Goal: Information Seeking & Learning: Check status

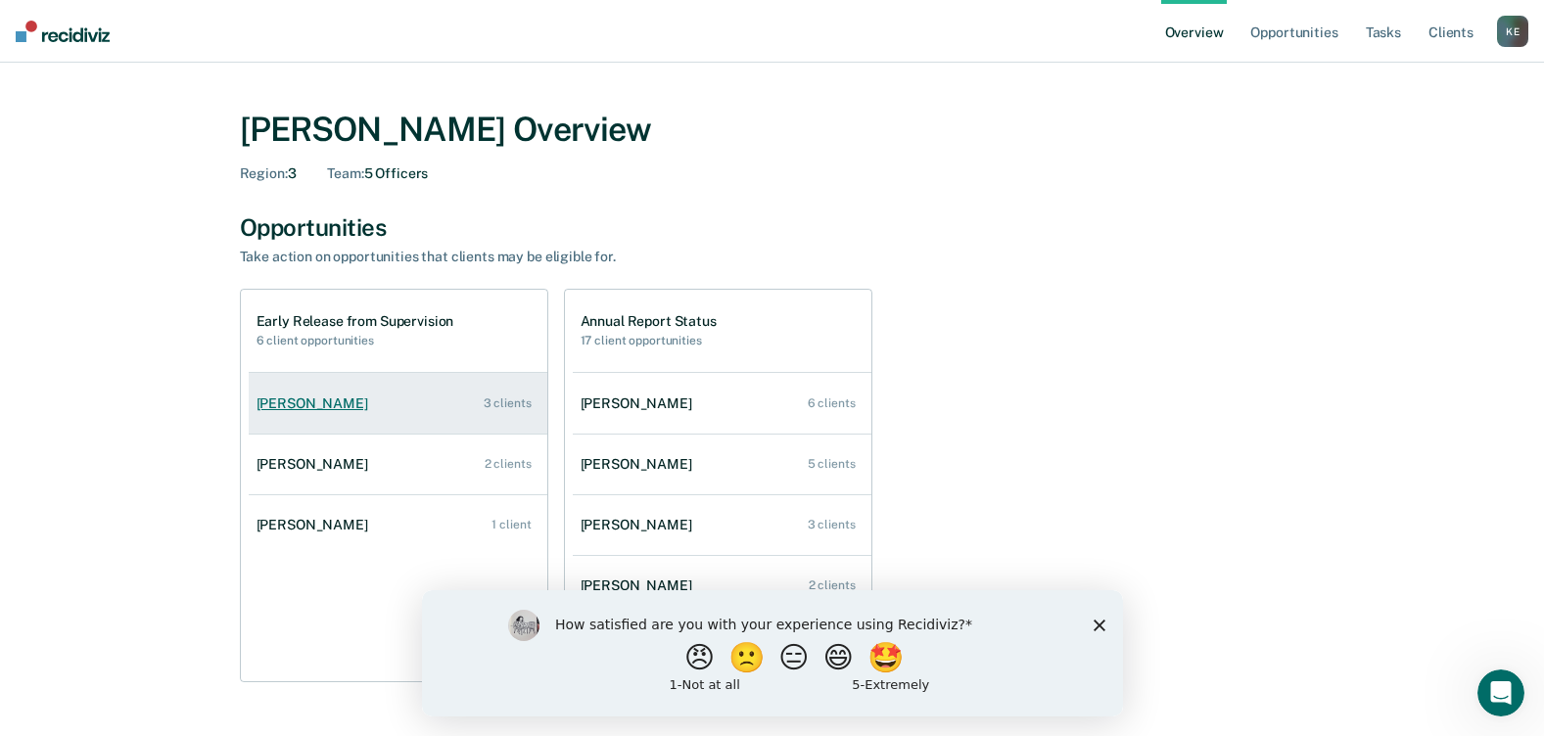
click at [292, 401] on div "[PERSON_NAME]" at bounding box center [315, 403] width 119 height 17
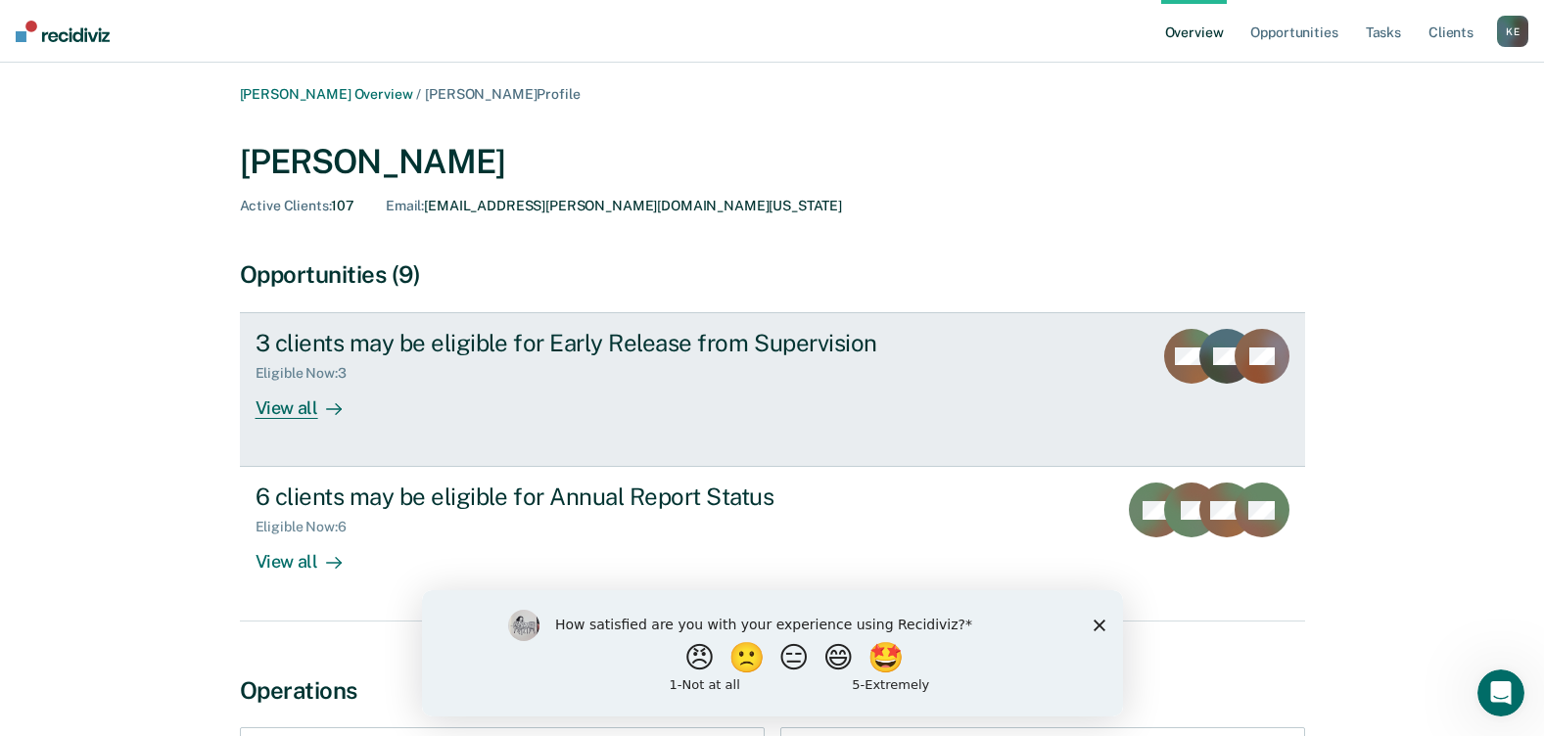
click at [306, 402] on div "View all" at bounding box center [310, 401] width 110 height 38
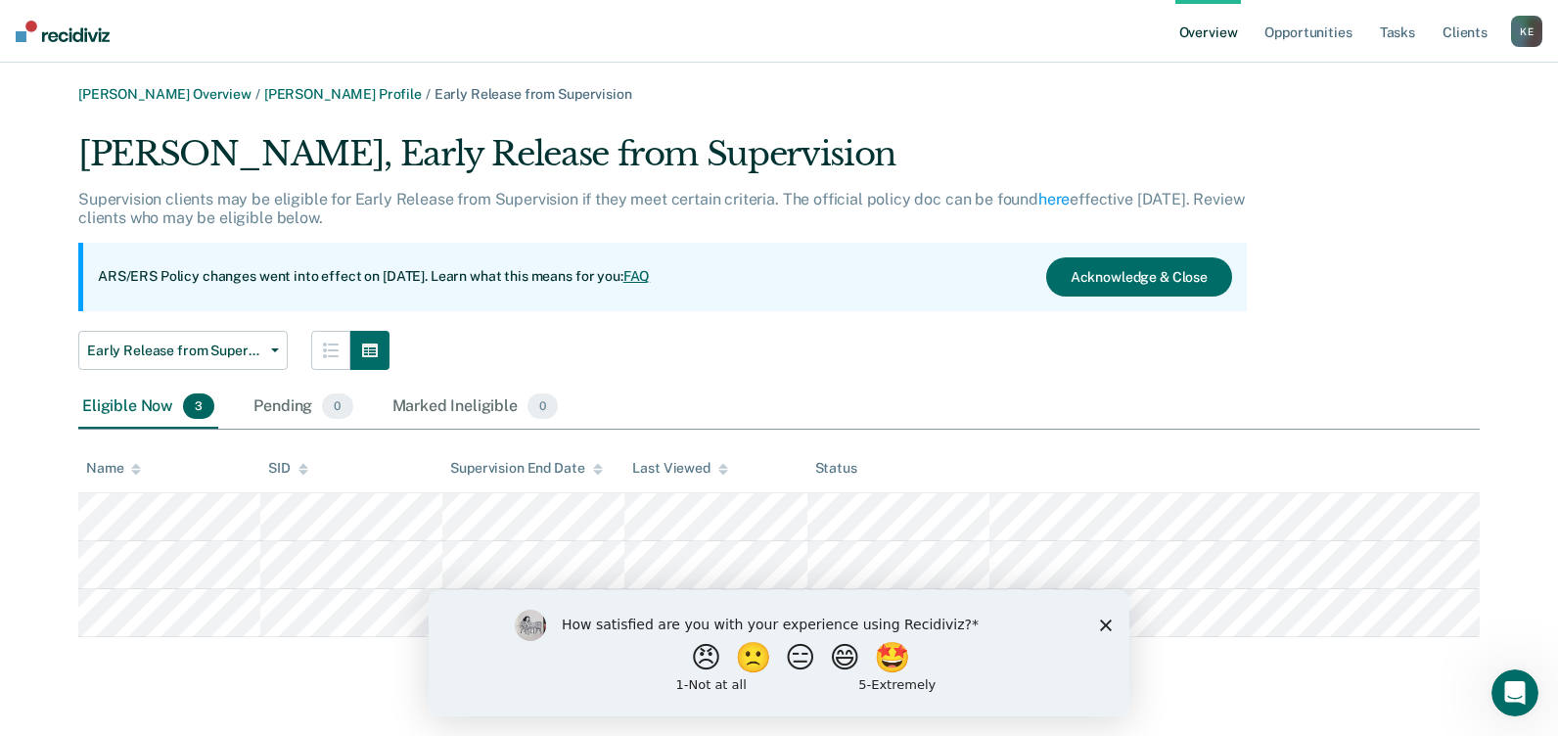
click at [1096, 620] on div "How satisfied are you with your experience using Recidiviz? 😠 🙁 😑 😄 🤩 1 - Not a…" at bounding box center [779, 652] width 701 height 126
click at [1105, 620] on icon "Close survey" at bounding box center [1106, 625] width 12 height 12
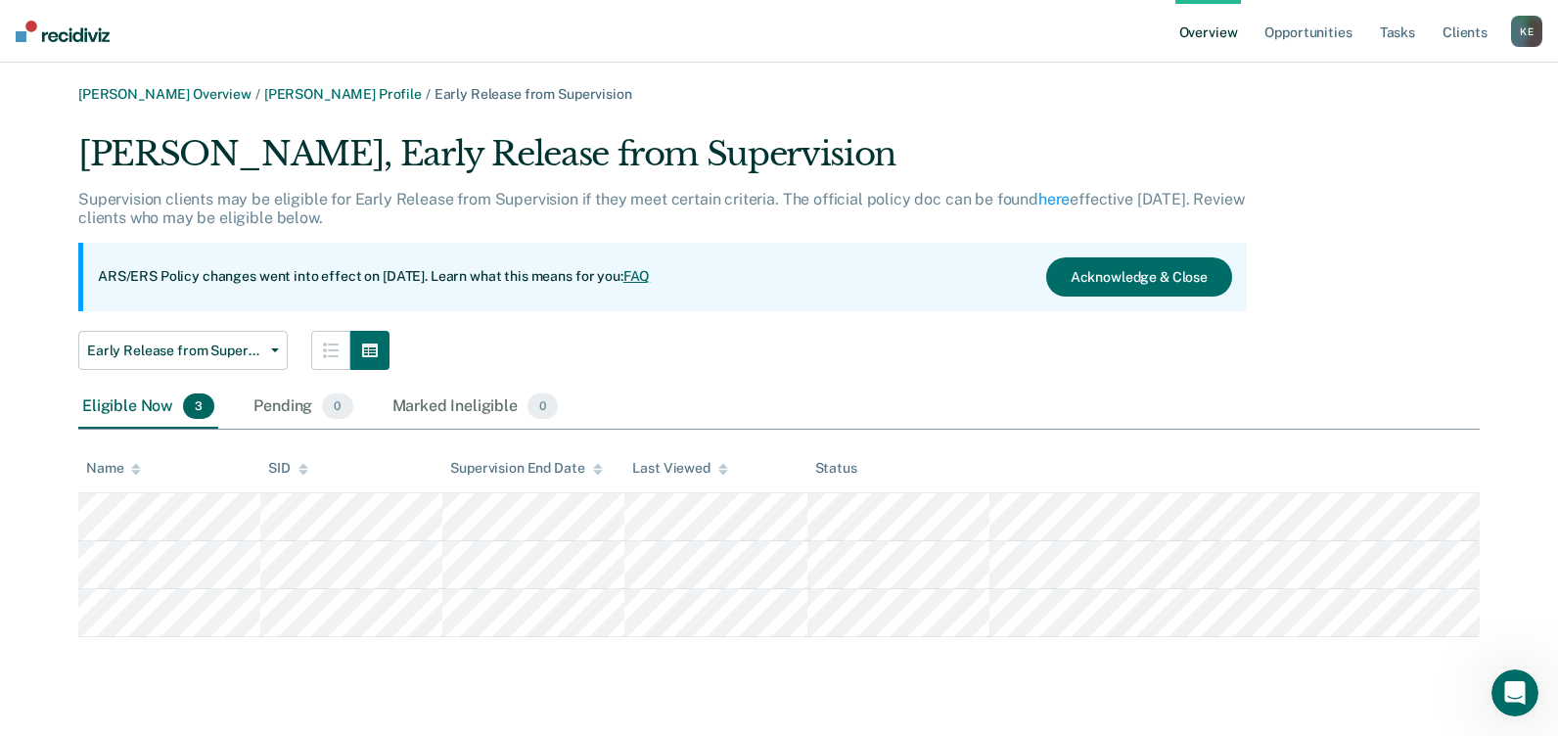
click at [1128, 148] on div "Jordan Guedry, Early Release from Supervision" at bounding box center [662, 162] width 1169 height 56
drag, startPoint x: 1128, startPoint y: 148, endPoint x: 522, endPoint y: 305, distance: 626.1
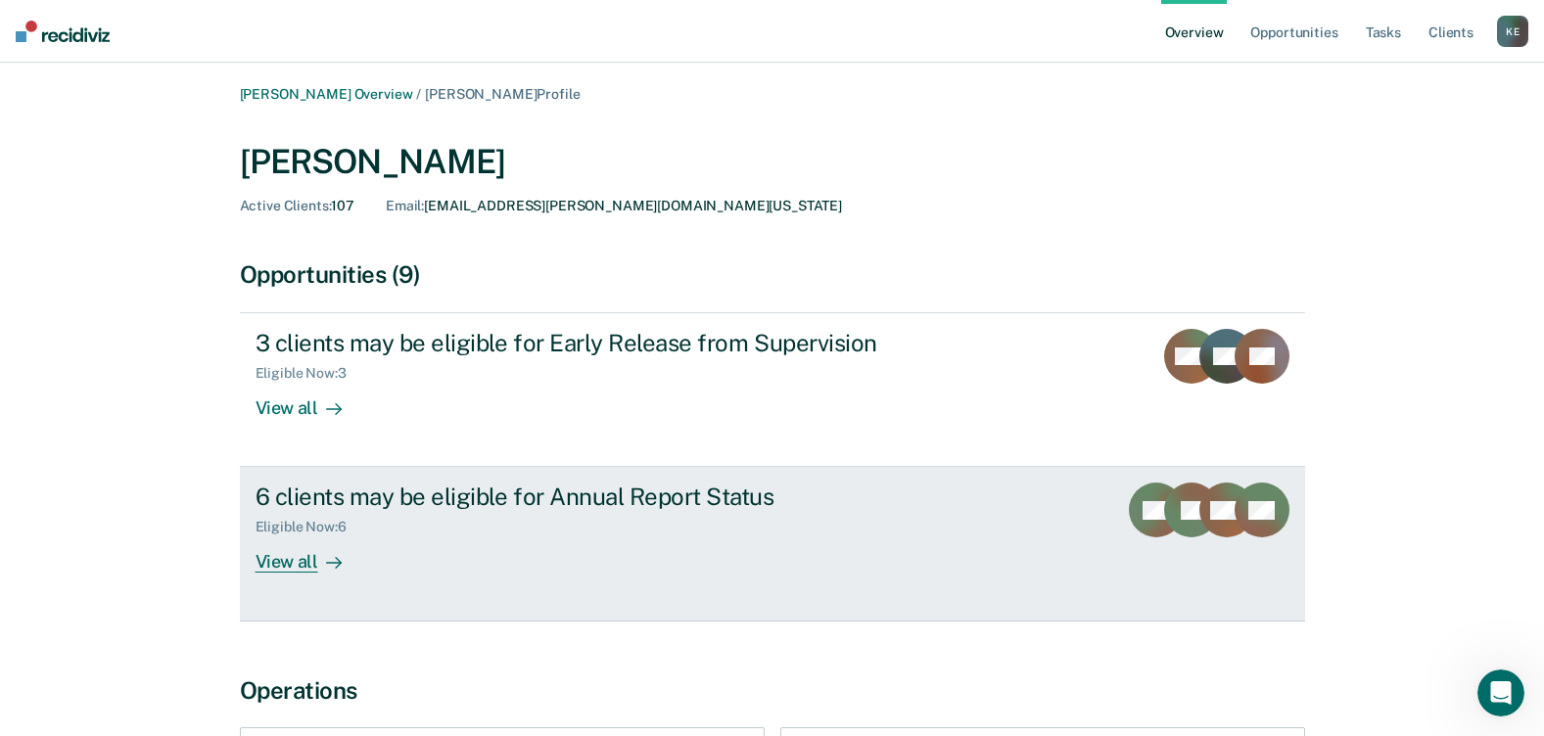
click at [370, 504] on div "6 clients may be eligible for Annual Report Status" at bounding box center [598, 497] width 687 height 28
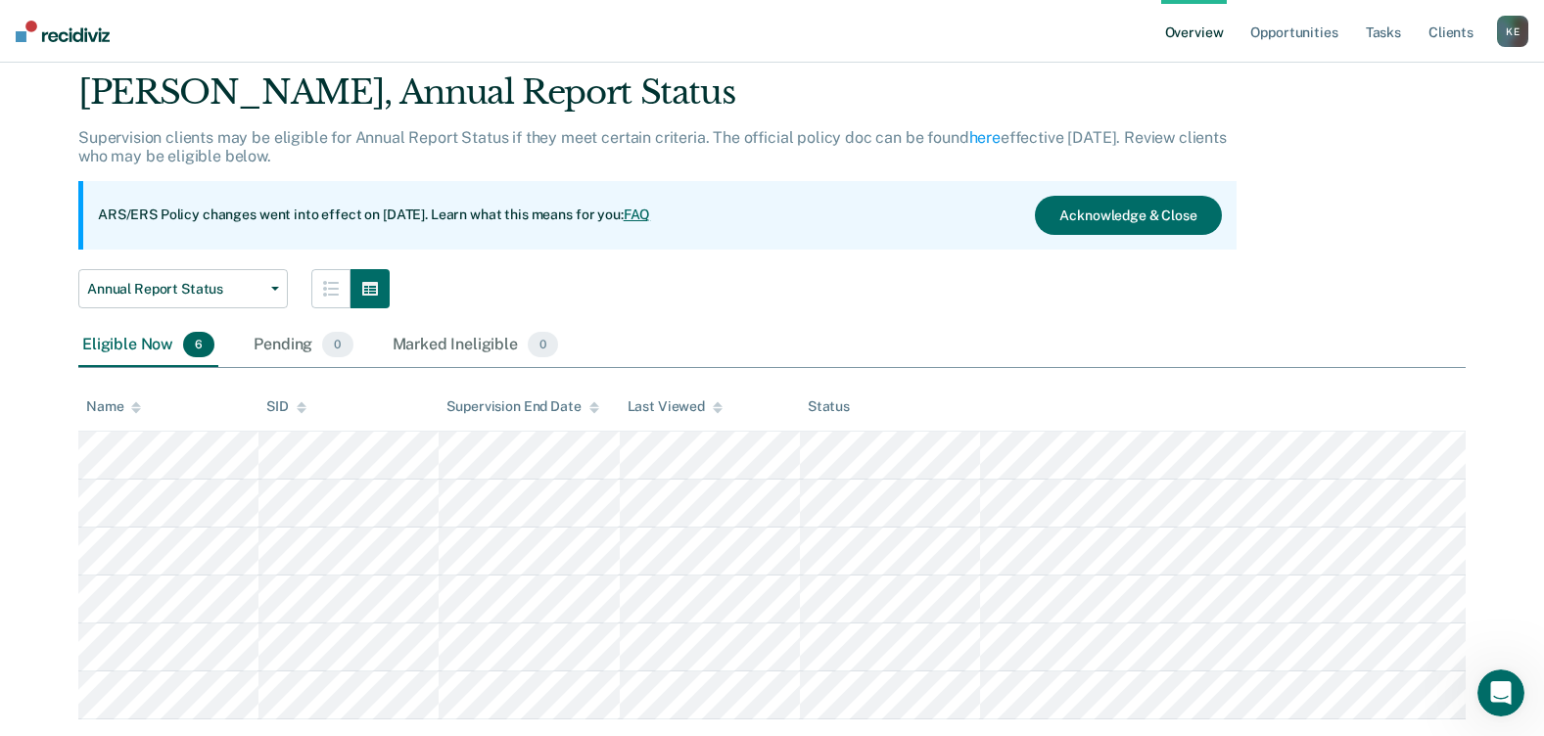
scroll to position [108, 0]
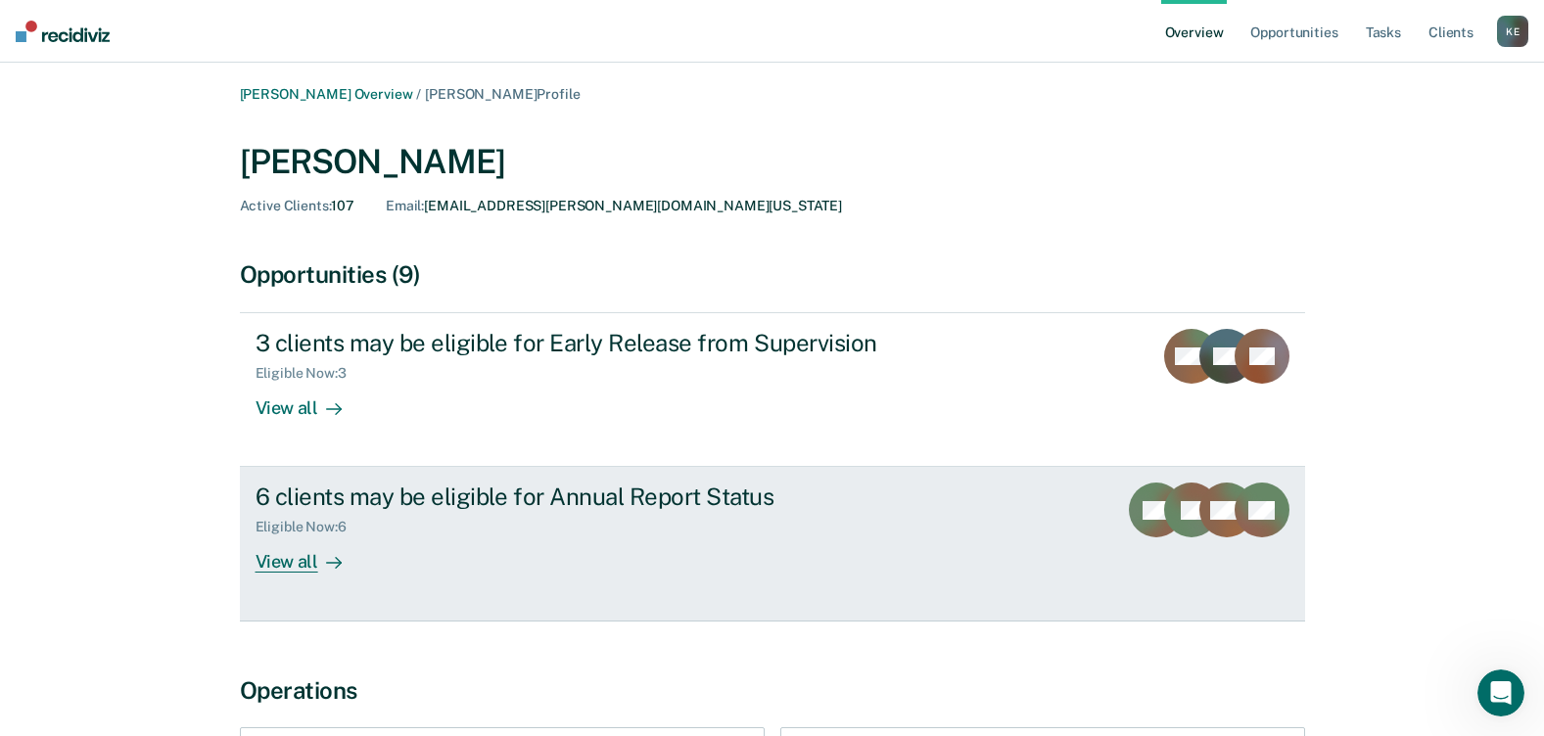
click at [282, 556] on div "View all" at bounding box center [310, 554] width 110 height 38
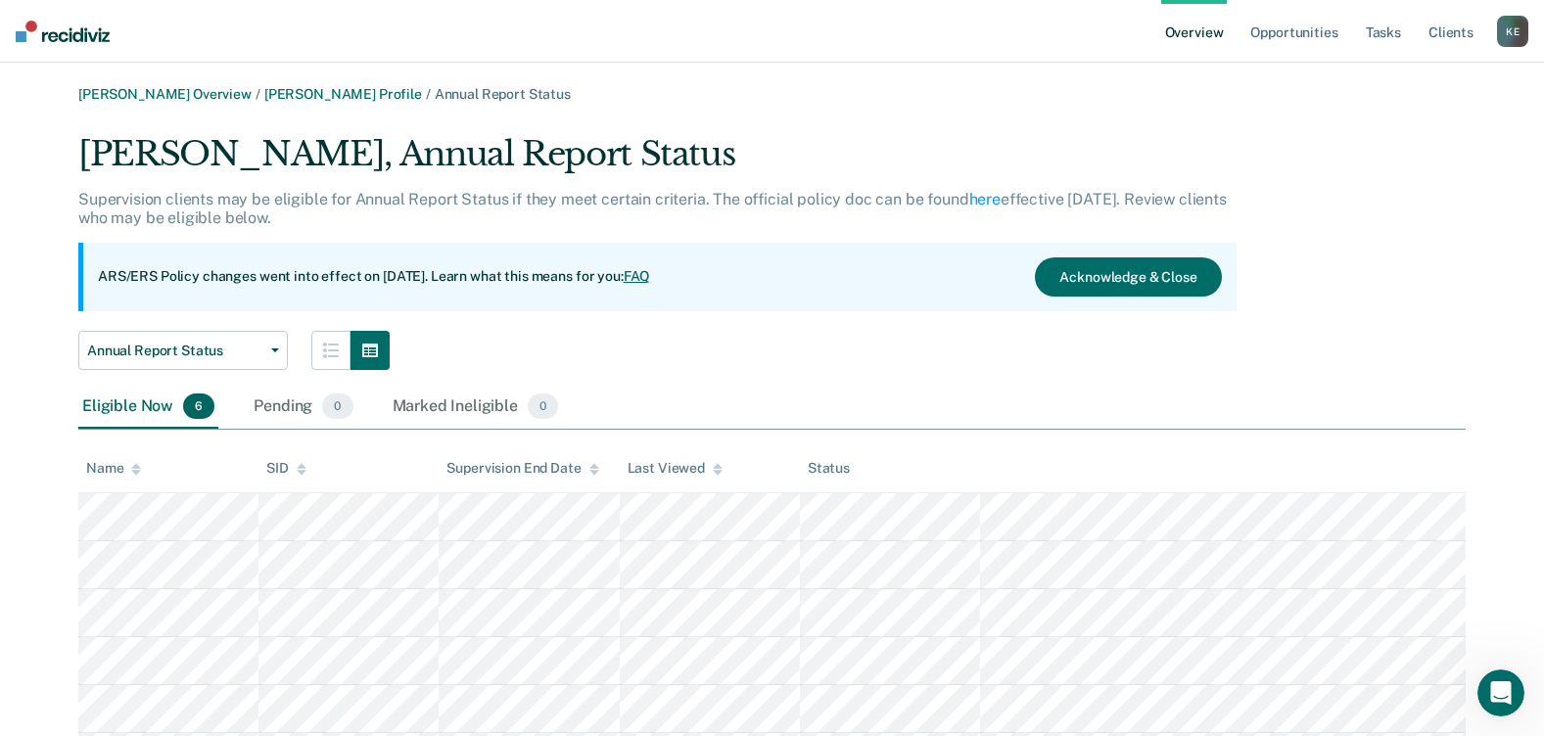
drag, startPoint x: 65, startPoint y: 183, endPoint x: 40, endPoint y: 187, distance: 24.8
click at [171, 90] on link "Kerry Evans Overview" at bounding box center [164, 94] width 173 height 17
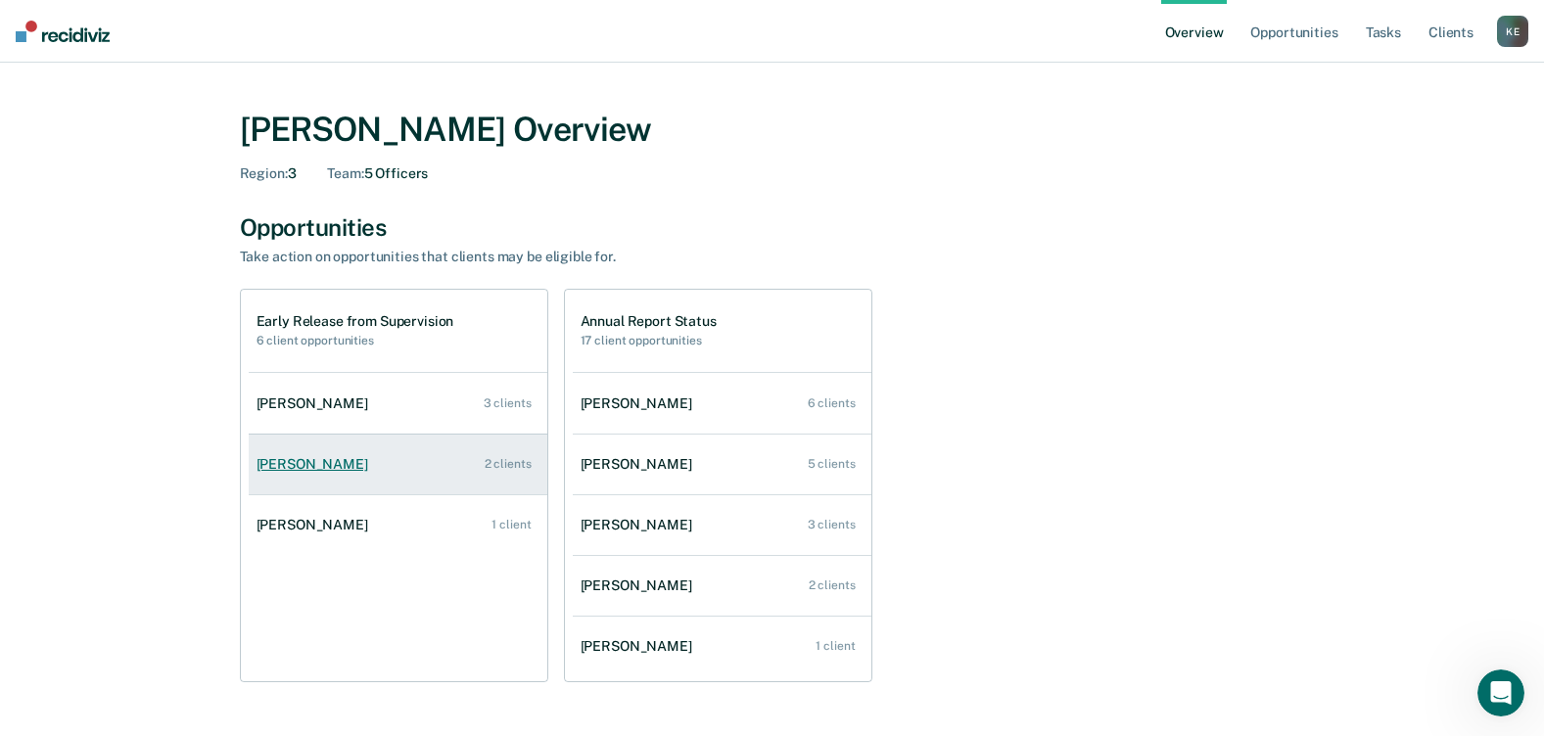
click at [325, 460] on div "Makayla Vaults" at bounding box center [315, 464] width 119 height 17
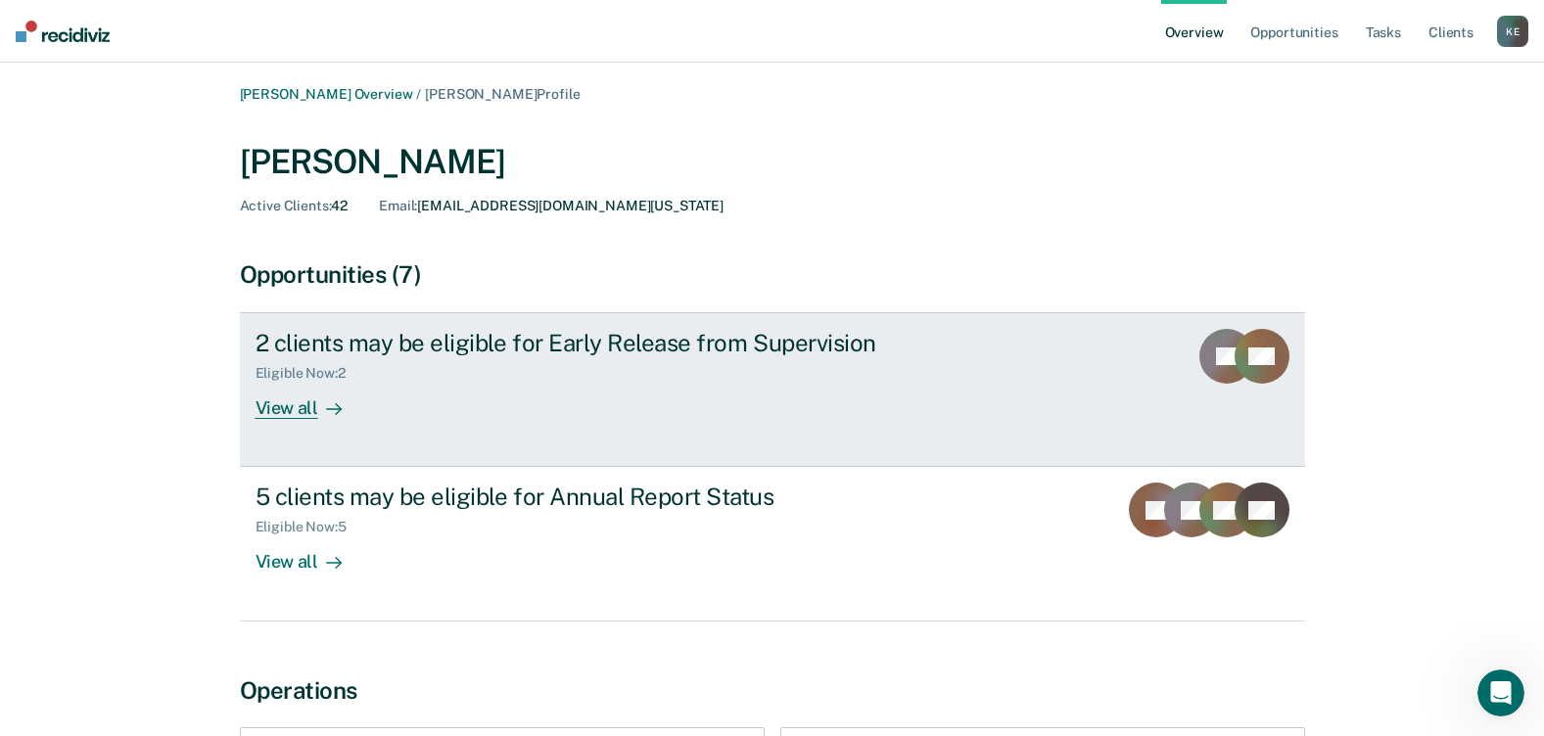
click at [294, 405] on div "View all" at bounding box center [310, 401] width 110 height 38
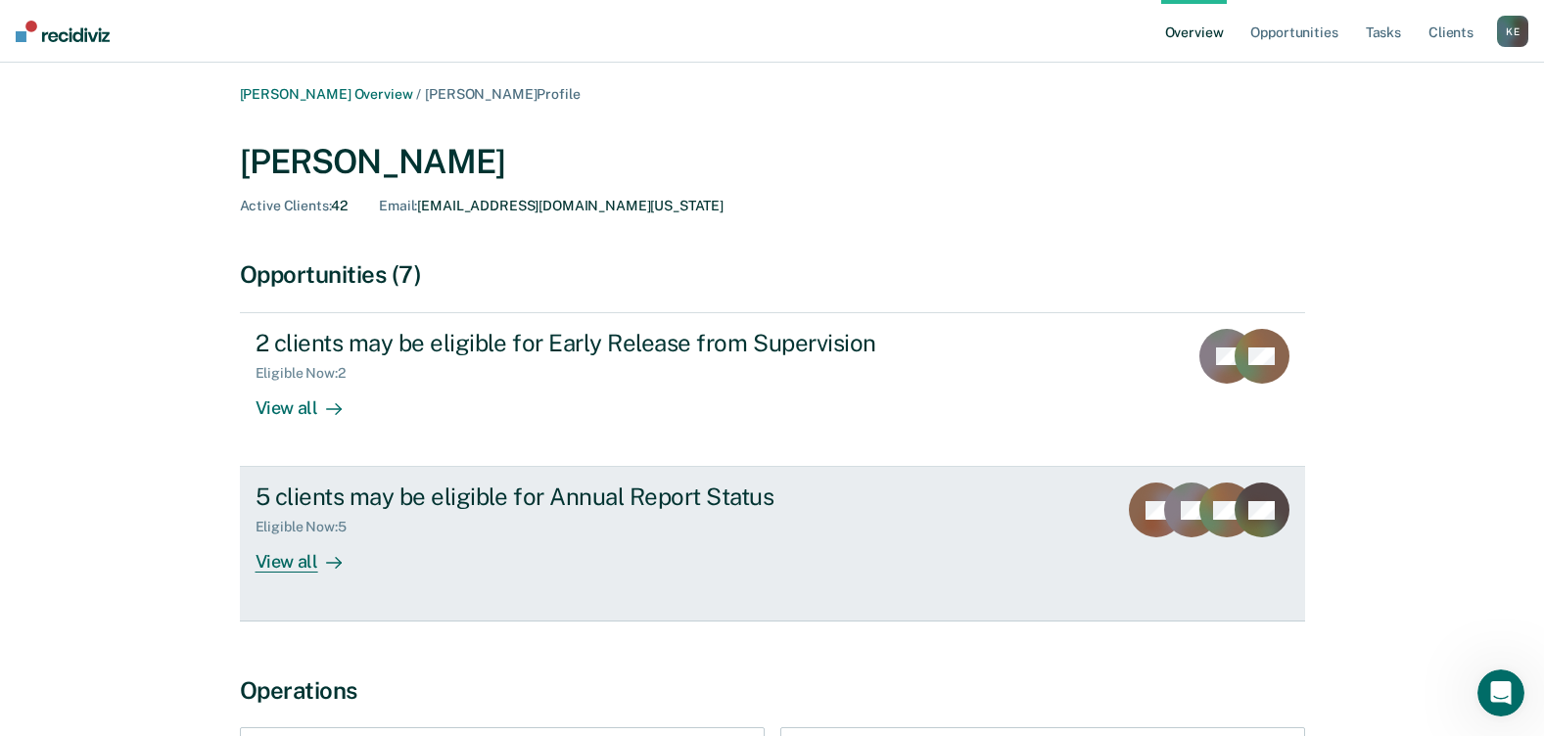
click at [286, 563] on div "View all" at bounding box center [310, 554] width 110 height 38
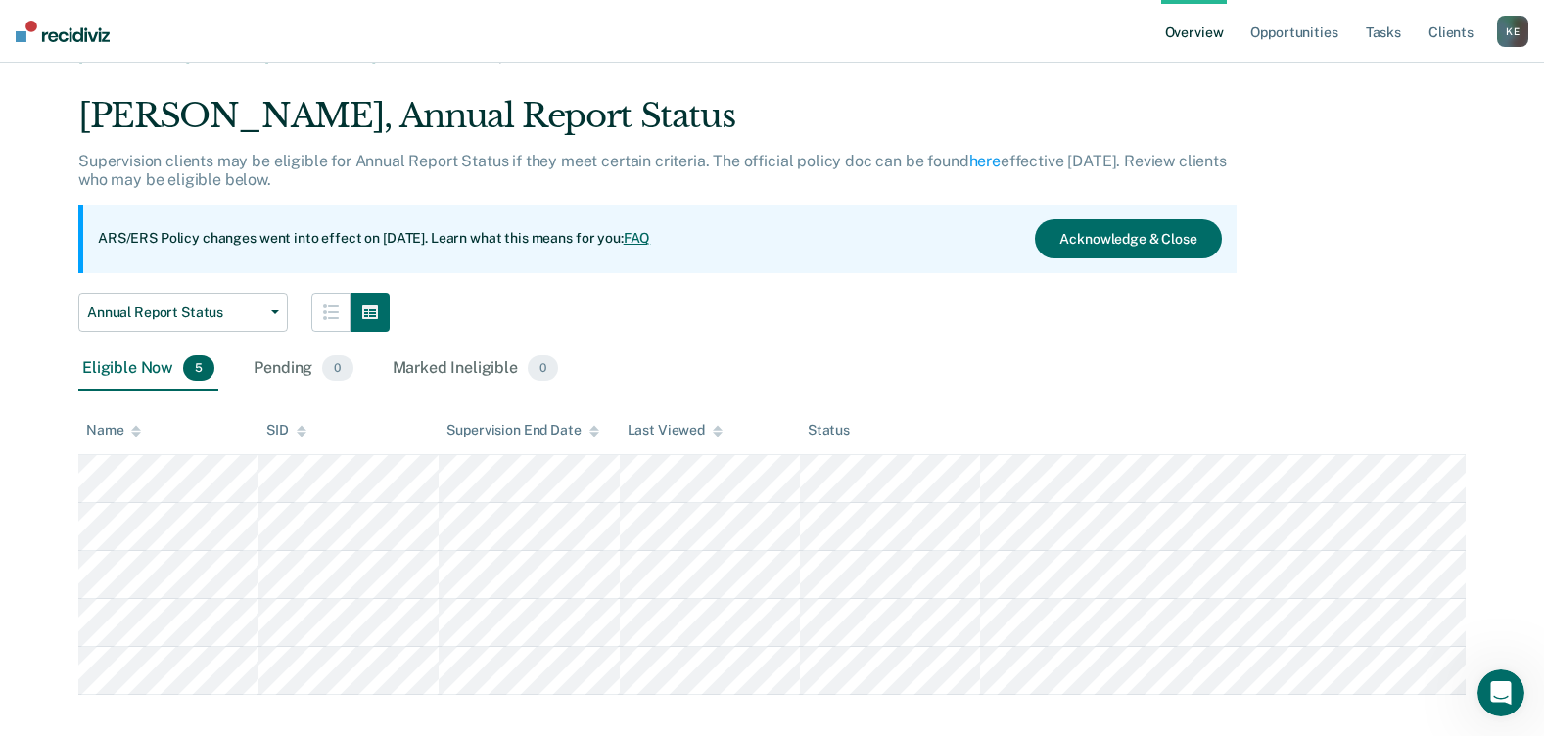
scroll to position [60, 0]
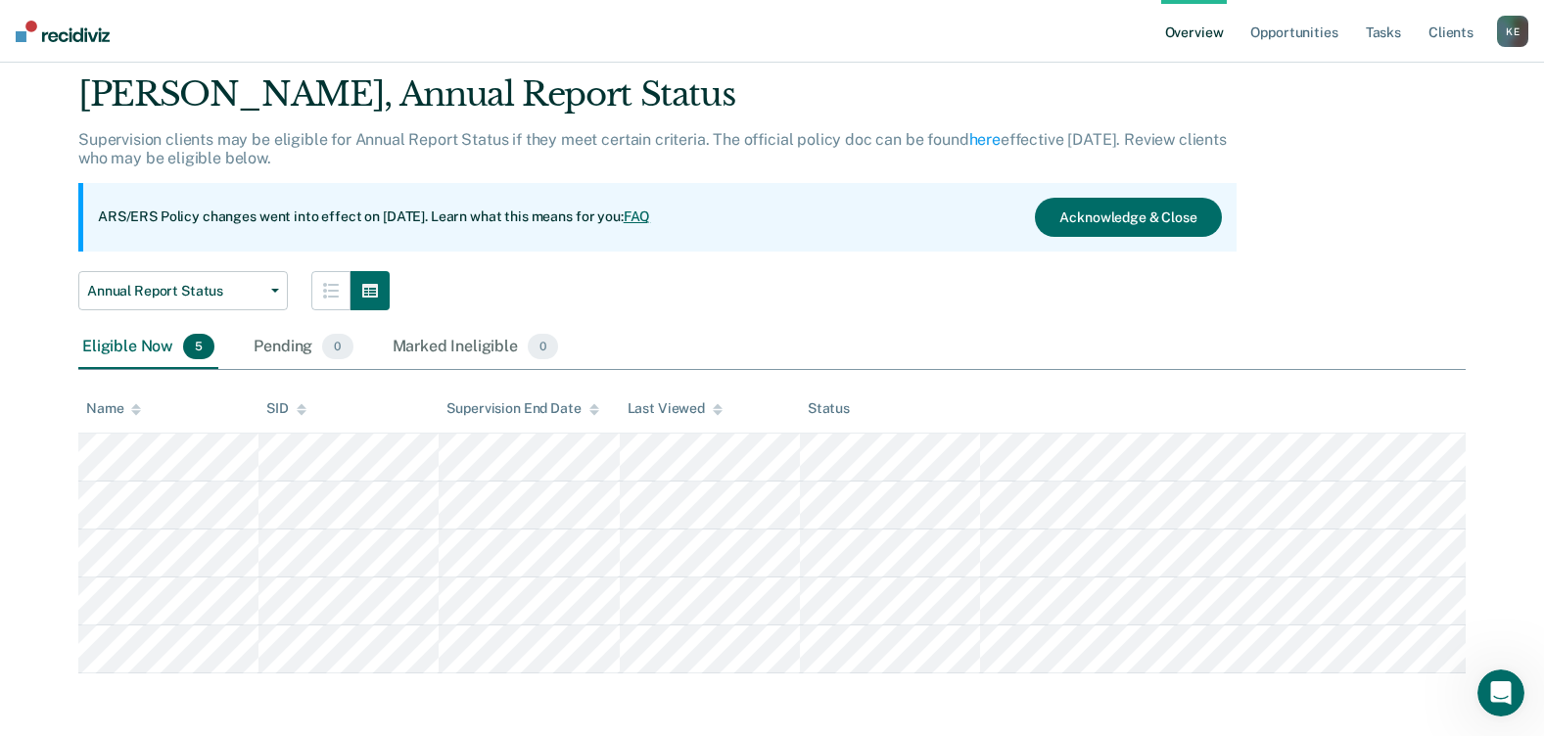
drag, startPoint x: 735, startPoint y: 294, endPoint x: 656, endPoint y: 394, distance: 128.3
click at [656, 394] on th "Last Viewed" at bounding box center [710, 410] width 180 height 48
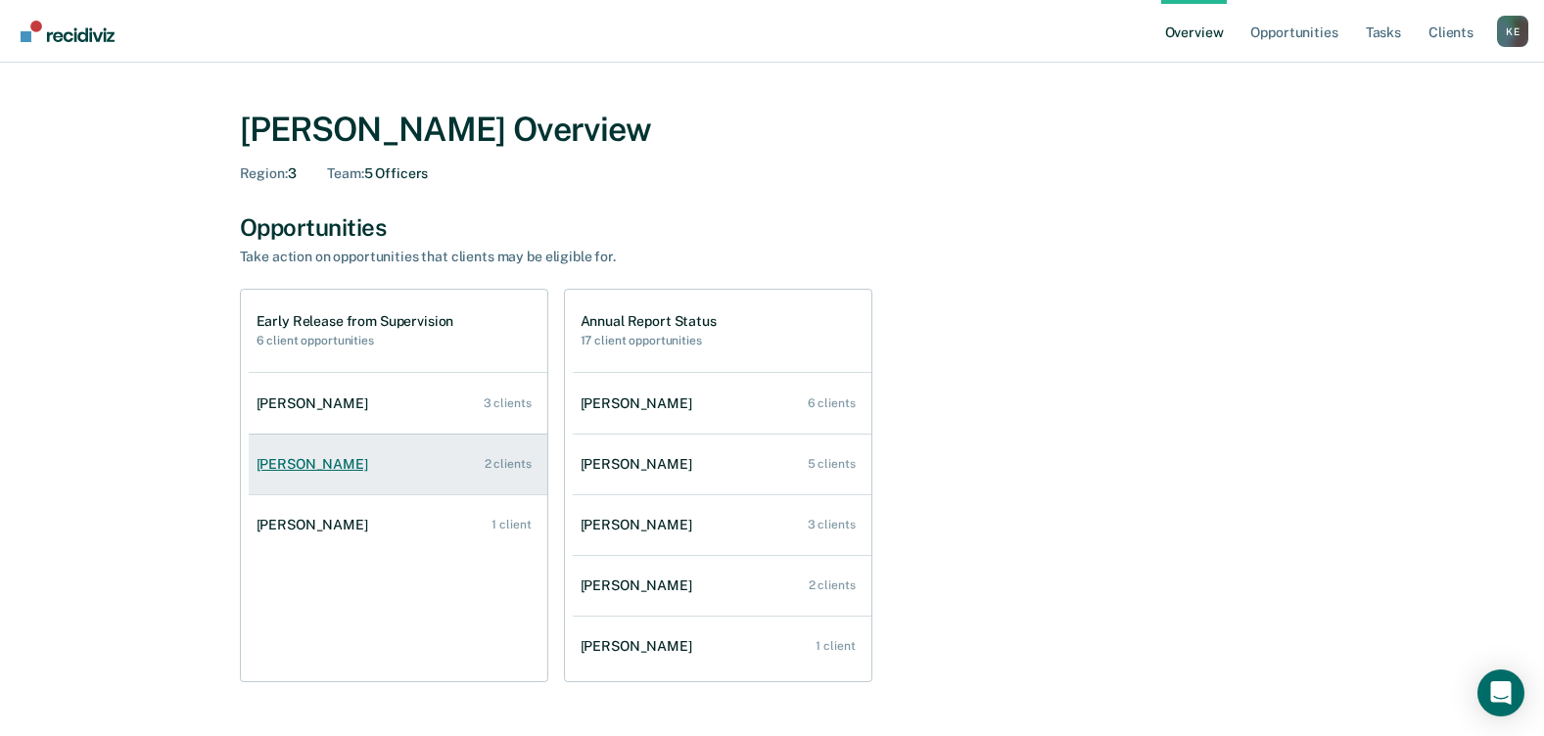
click at [322, 476] on link "Makayla Vaults 2 clients" at bounding box center [398, 465] width 299 height 56
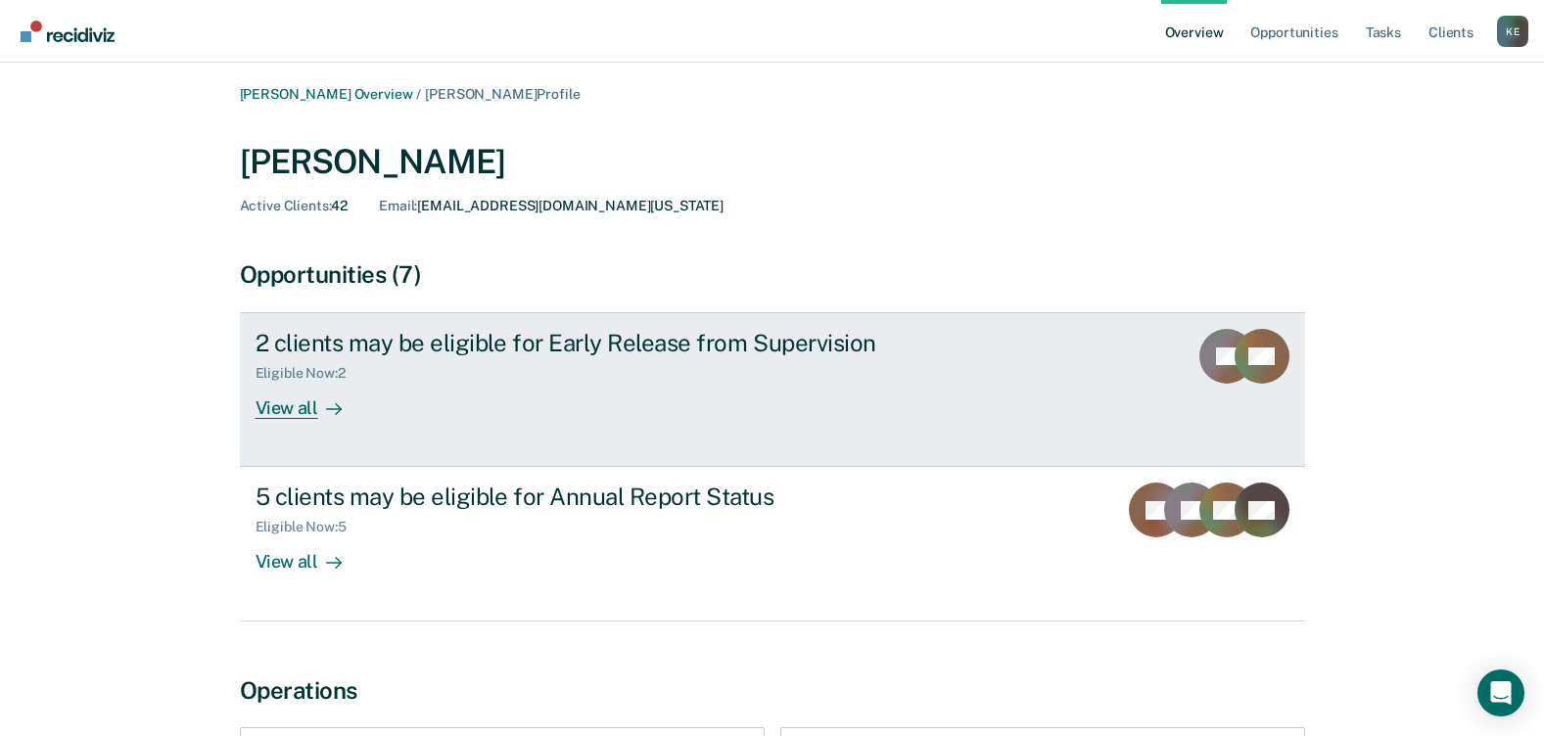
click at [379, 360] on div "Eligible Now : 2" at bounding box center [598, 369] width 687 height 24
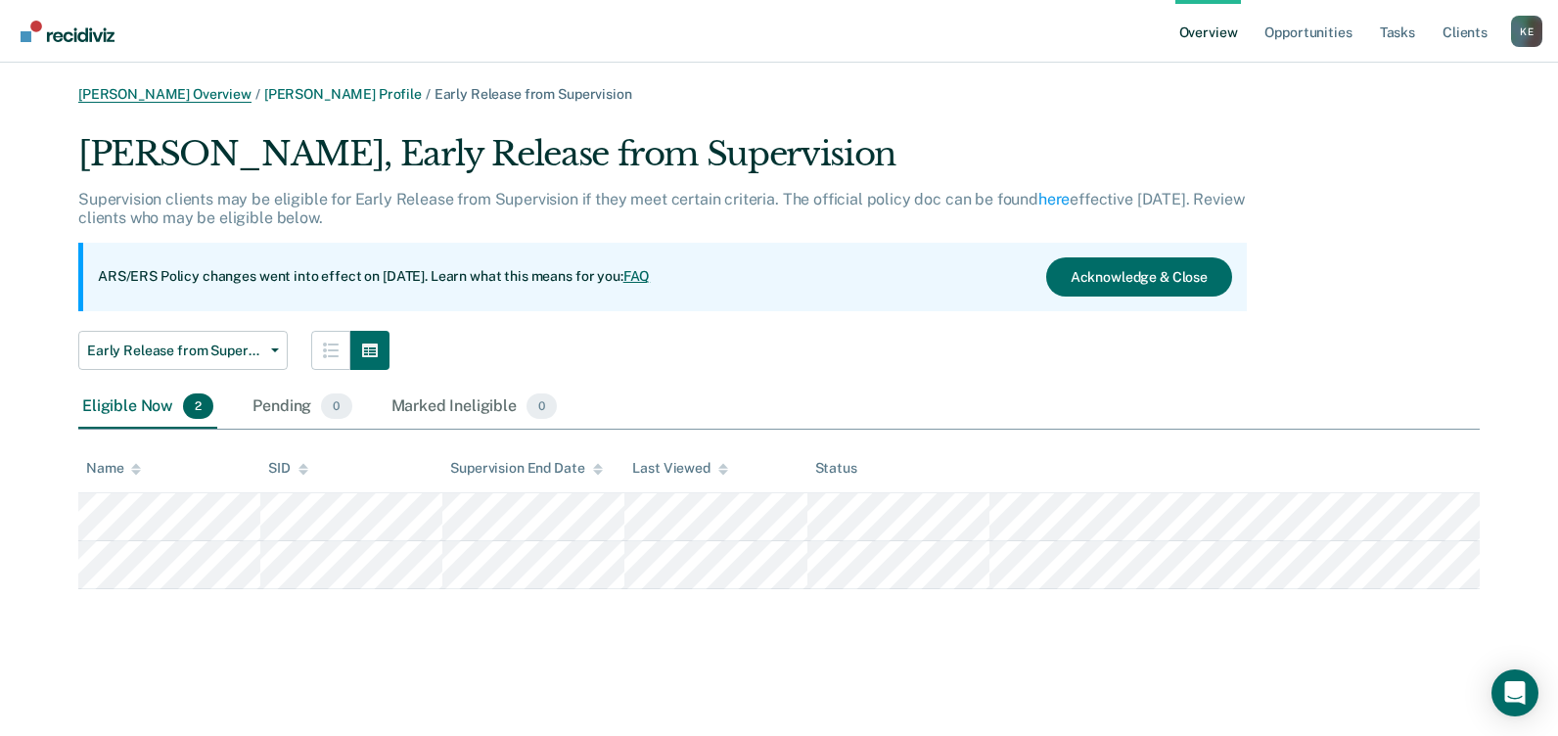
click at [171, 92] on link "Kerry Evans Overview" at bounding box center [164, 94] width 173 height 17
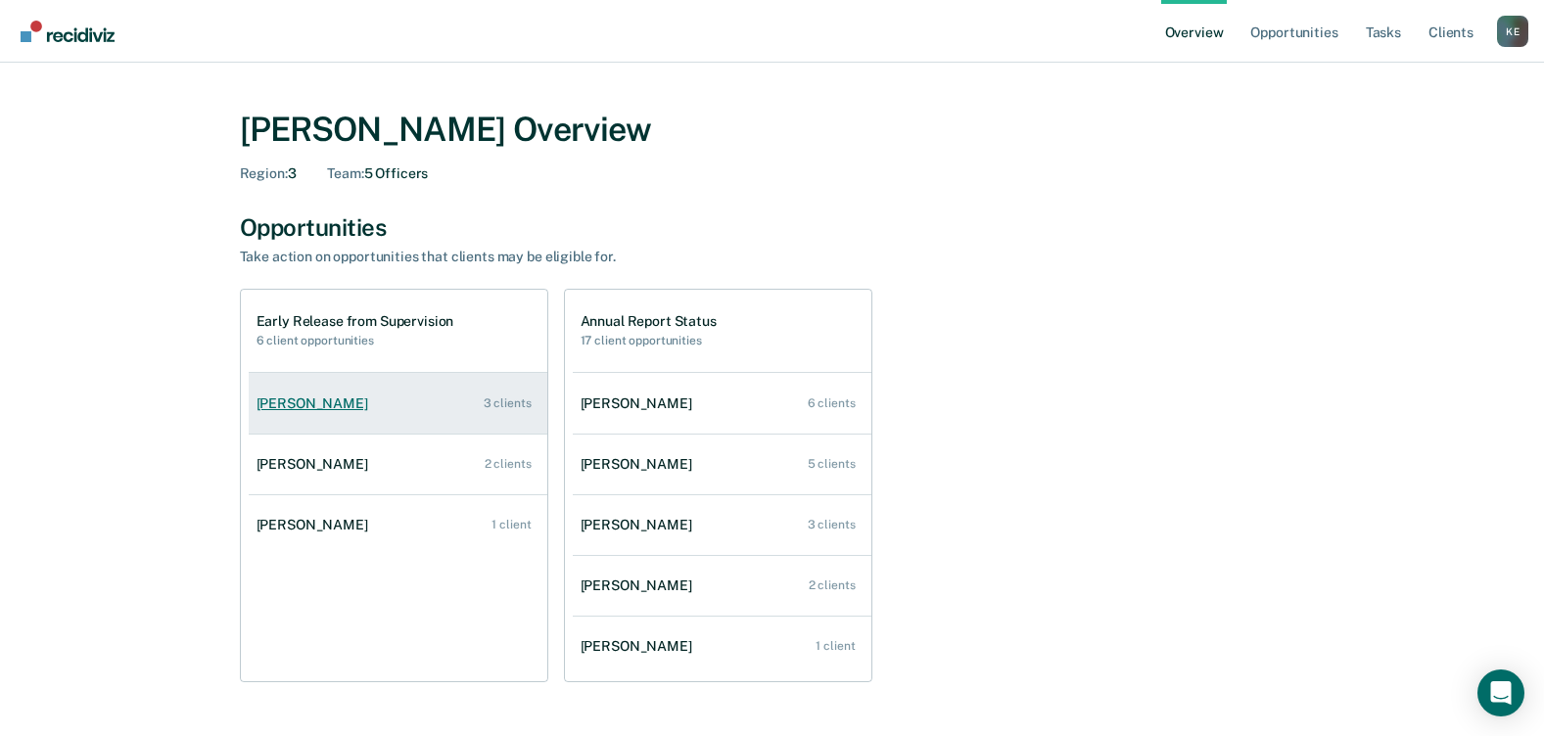
click at [337, 410] on div "Jordan Guedry" at bounding box center [315, 403] width 119 height 17
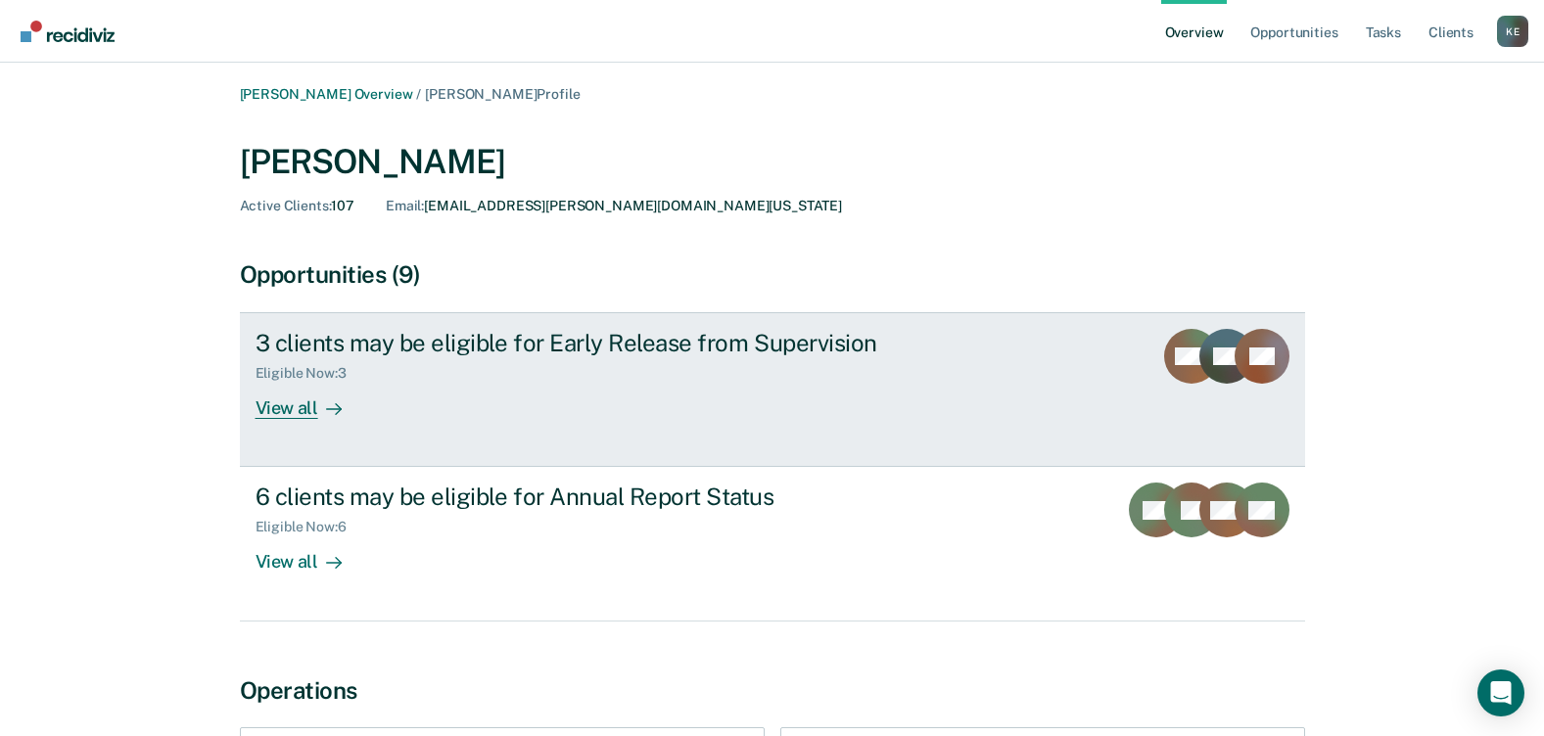
click at [282, 410] on div "View all" at bounding box center [310, 401] width 110 height 38
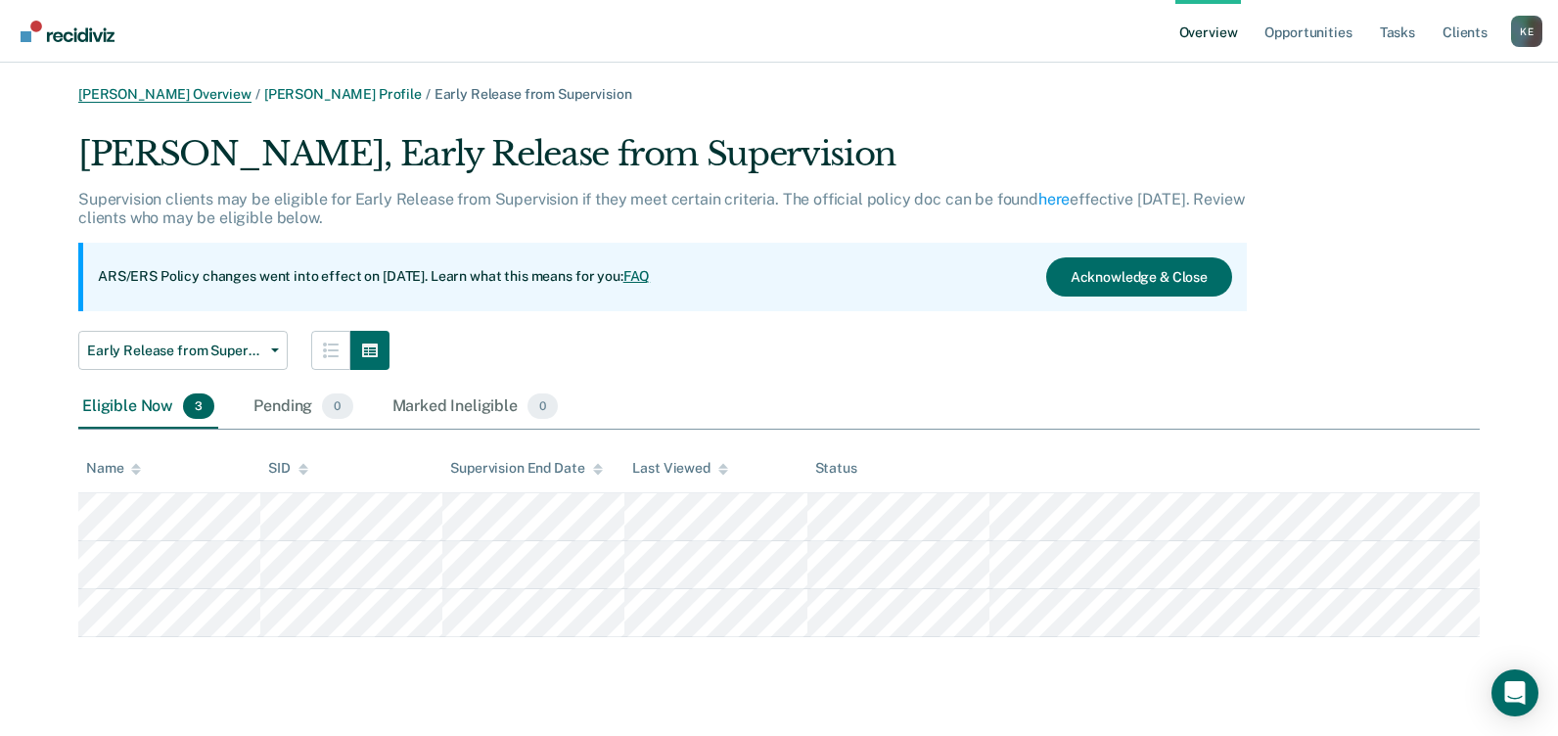
click at [143, 93] on link "Kerry Evans Overview" at bounding box center [164, 94] width 173 height 17
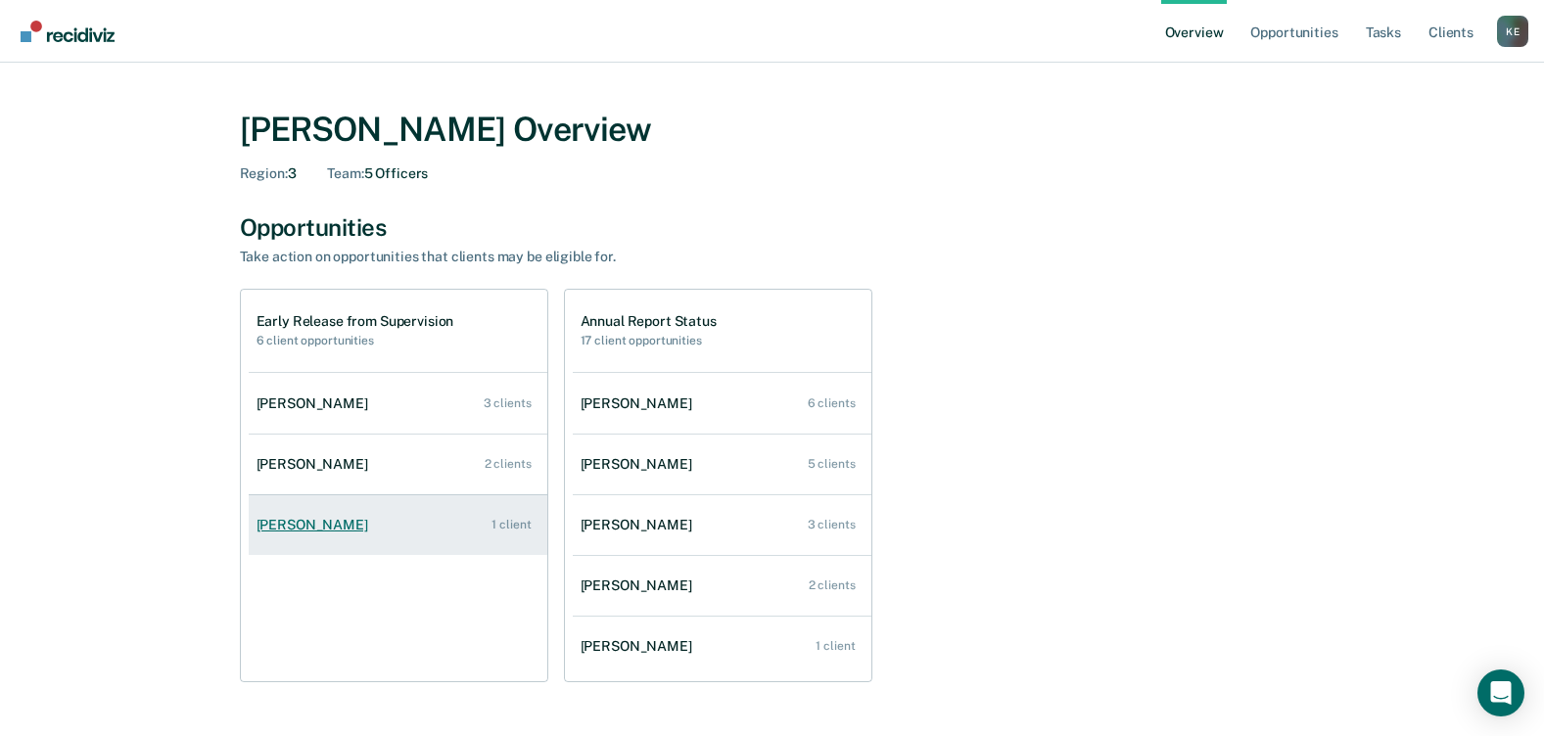
click at [328, 520] on div "Kristin Patterson" at bounding box center [315, 525] width 119 height 17
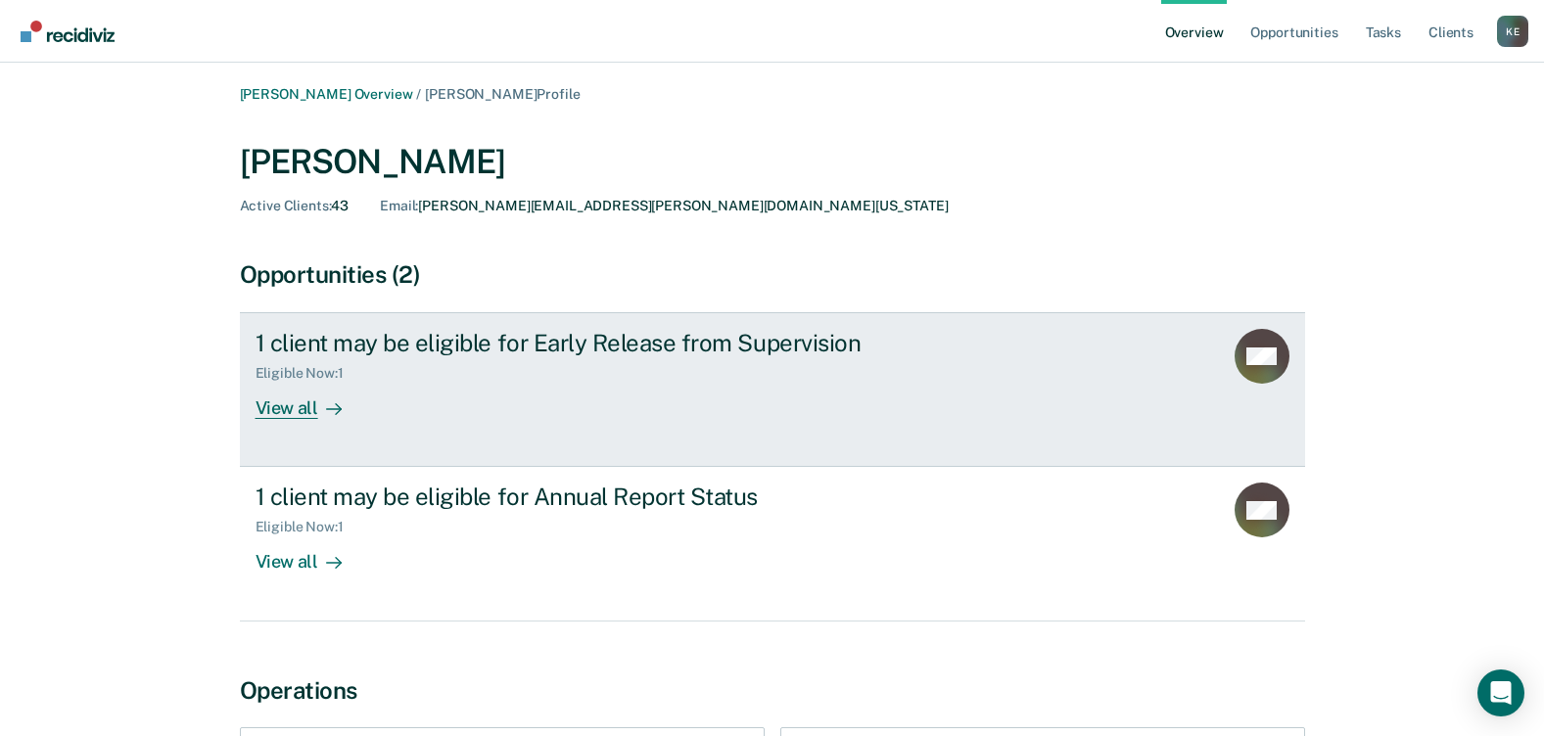
click at [315, 399] on div "View all" at bounding box center [310, 401] width 110 height 38
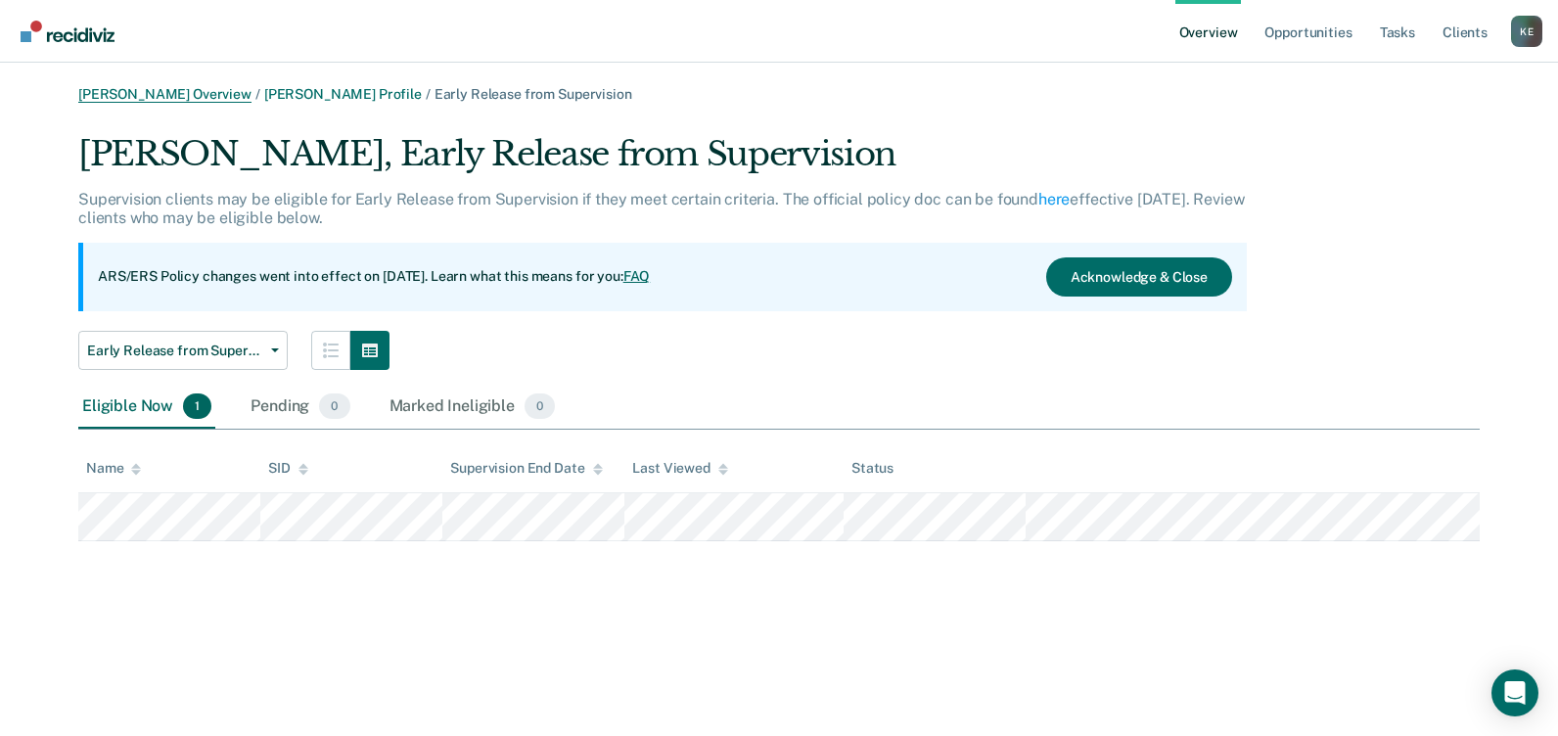
click at [169, 86] on link "Kerry Evans Overview" at bounding box center [164, 94] width 173 height 17
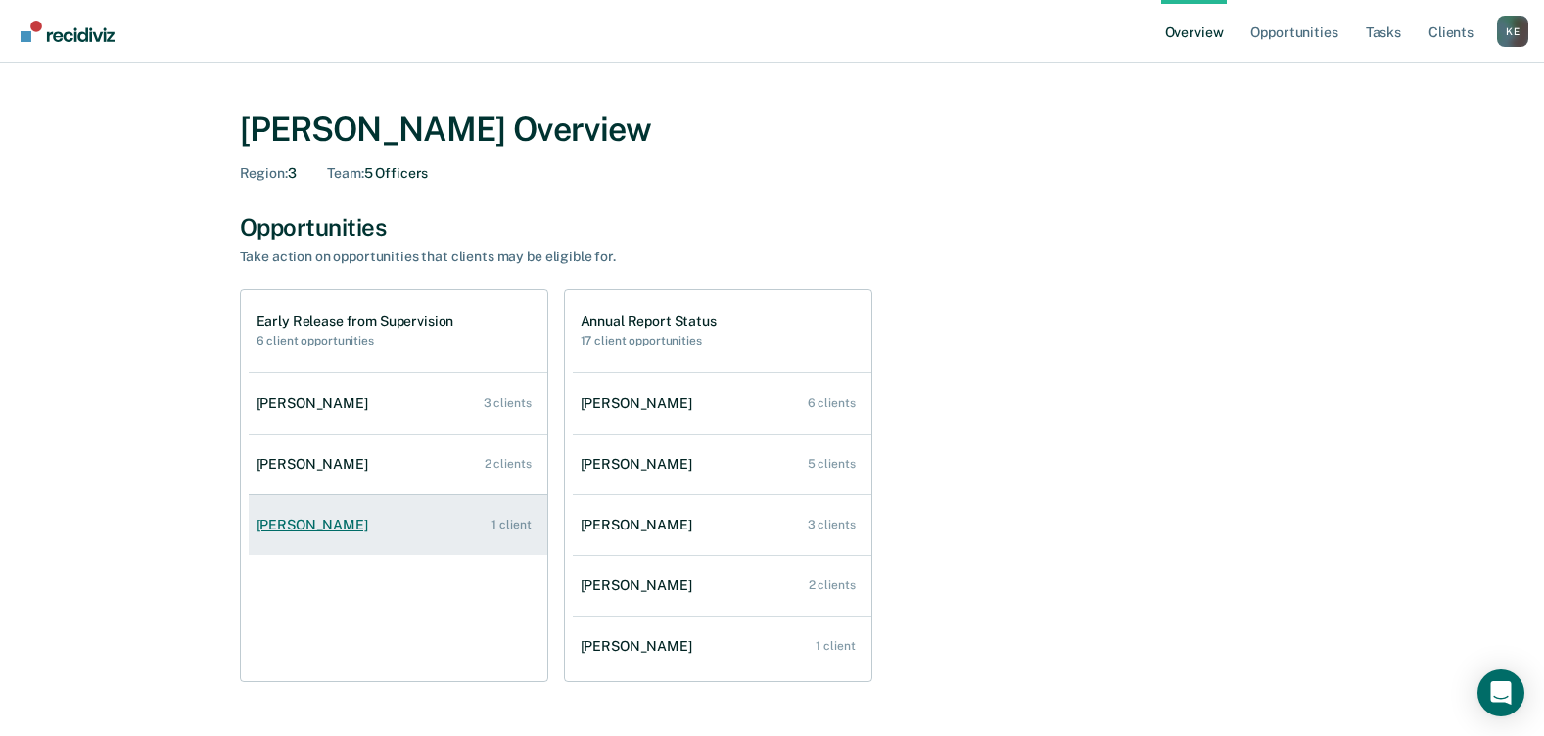
click at [312, 521] on div "Kristin Patterson" at bounding box center [315, 525] width 119 height 17
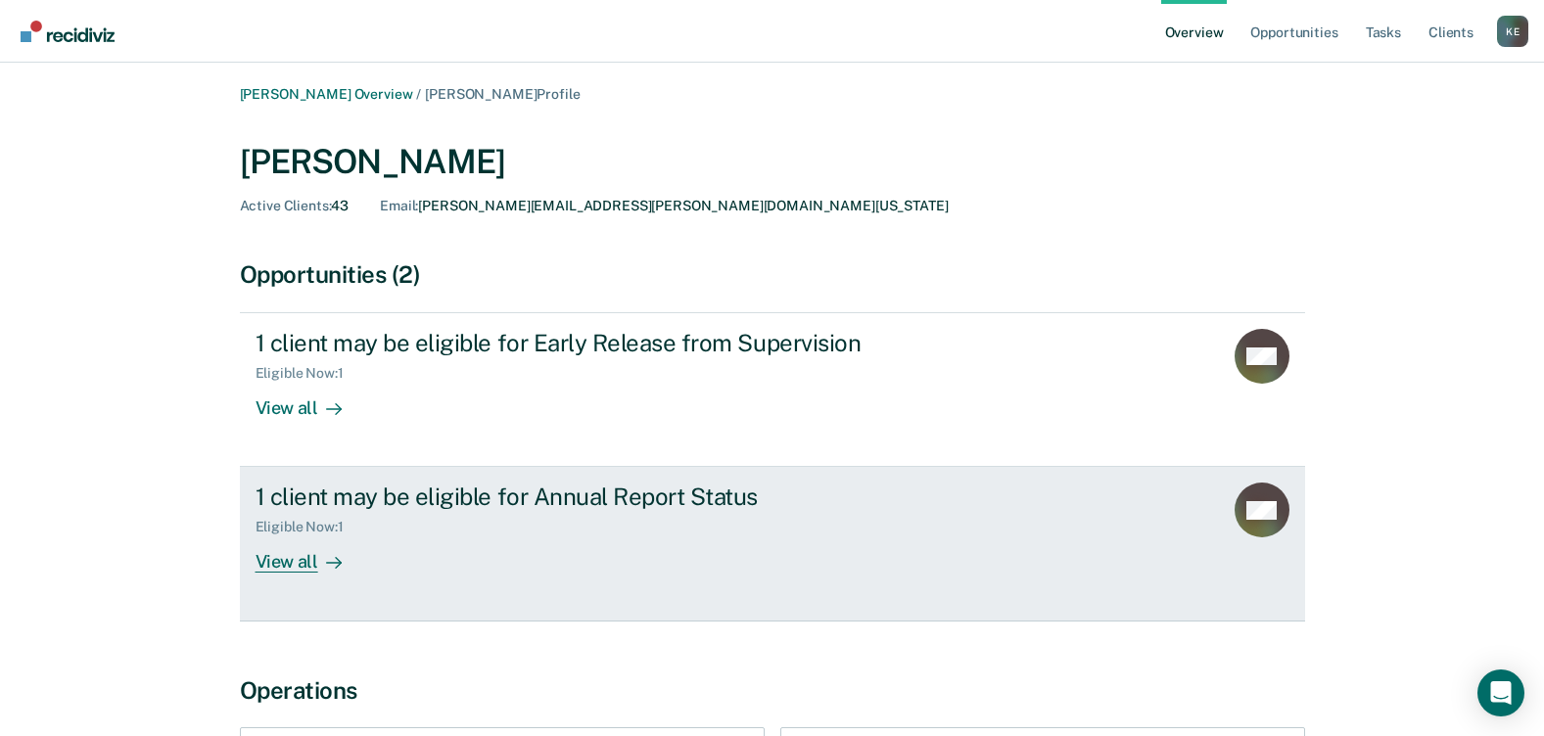
click at [283, 563] on div "View all" at bounding box center [310, 554] width 110 height 38
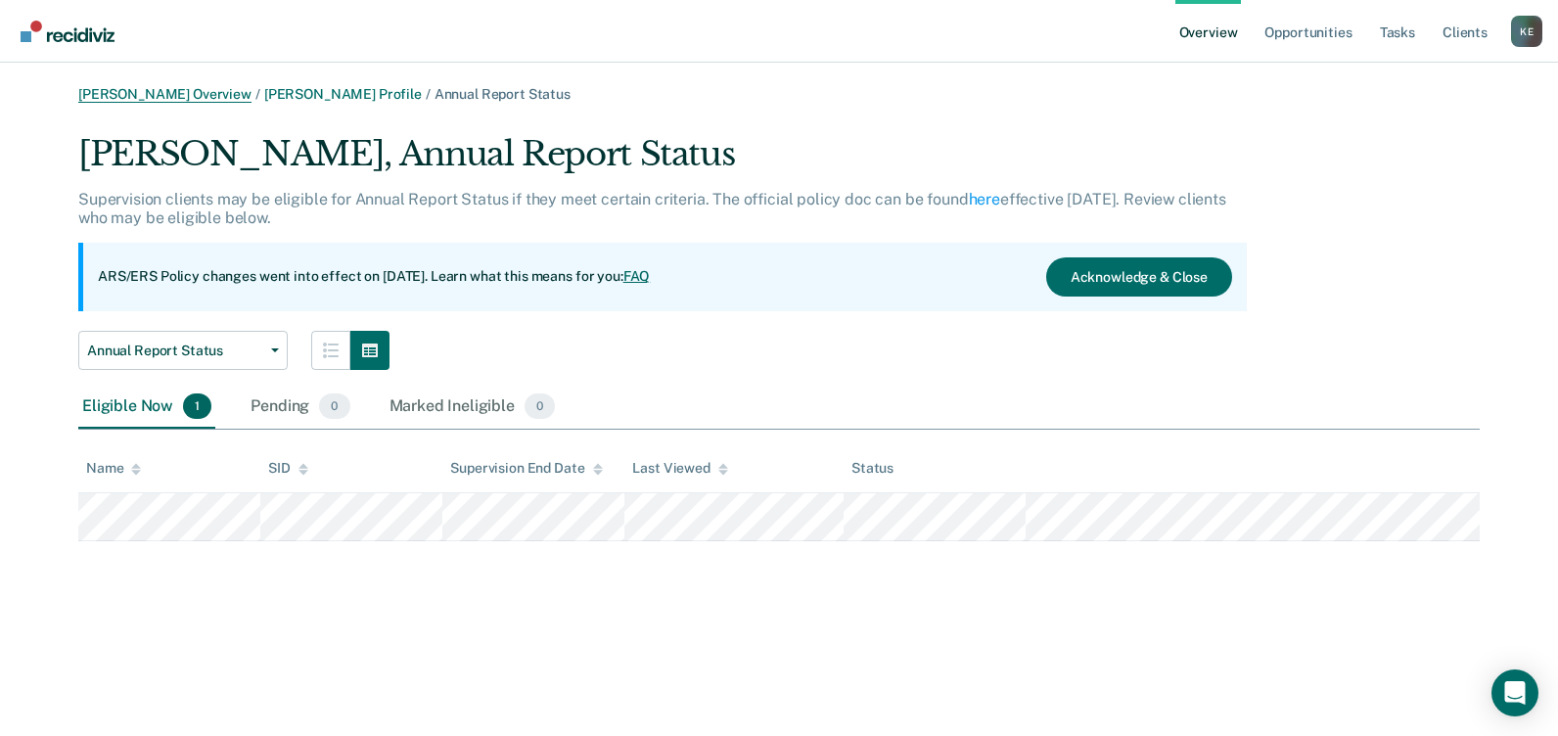
click at [158, 96] on link "Kerry Evans Overview" at bounding box center [164, 94] width 173 height 17
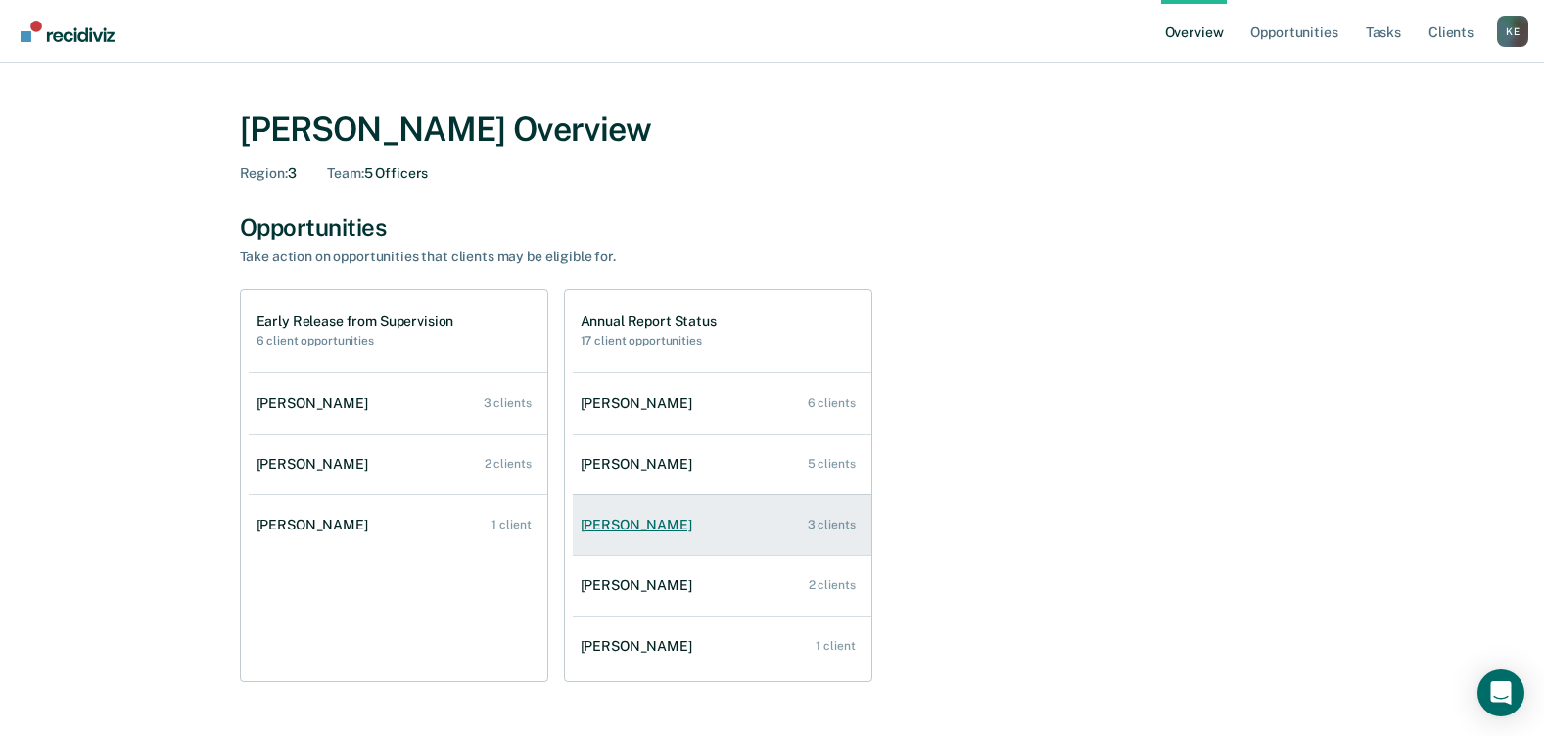
click at [638, 525] on div "Keneisha Hill" at bounding box center [639, 525] width 119 height 17
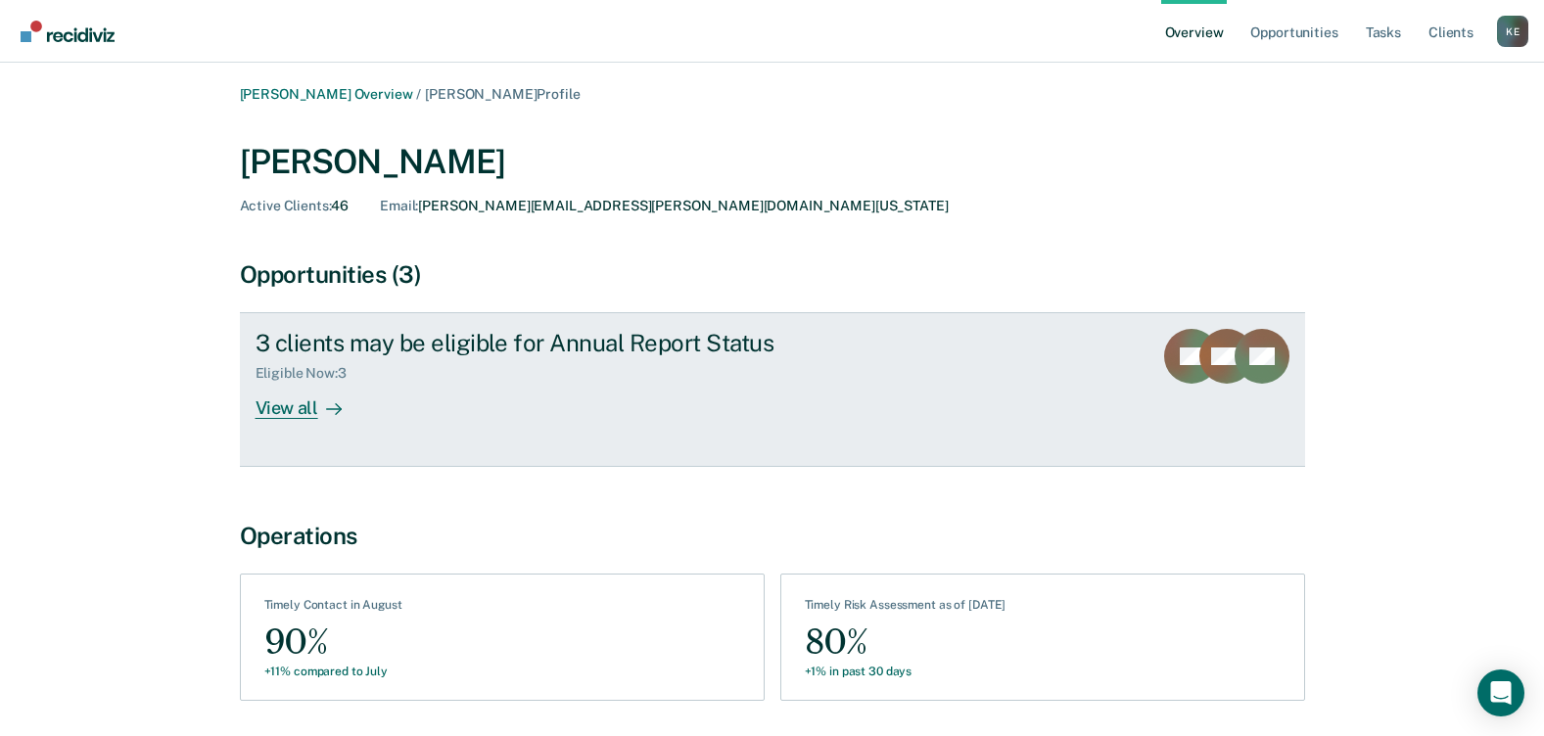
click at [289, 399] on div "View all" at bounding box center [310, 401] width 110 height 38
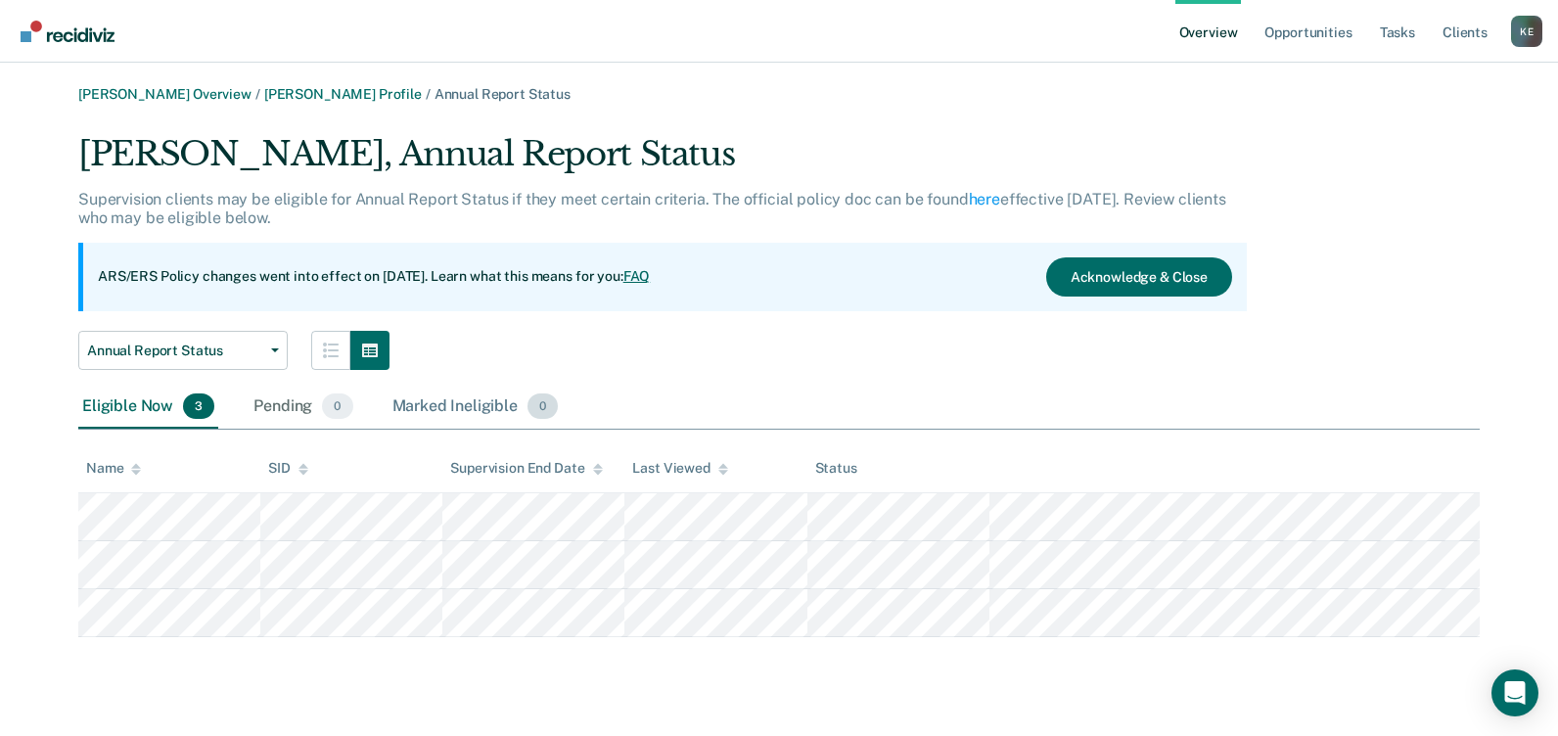
drag, startPoint x: 672, startPoint y: 344, endPoint x: 470, endPoint y: 396, distance: 208.5
click at [293, 87] on link "Keneisha Hill Profile" at bounding box center [343, 94] width 158 height 17
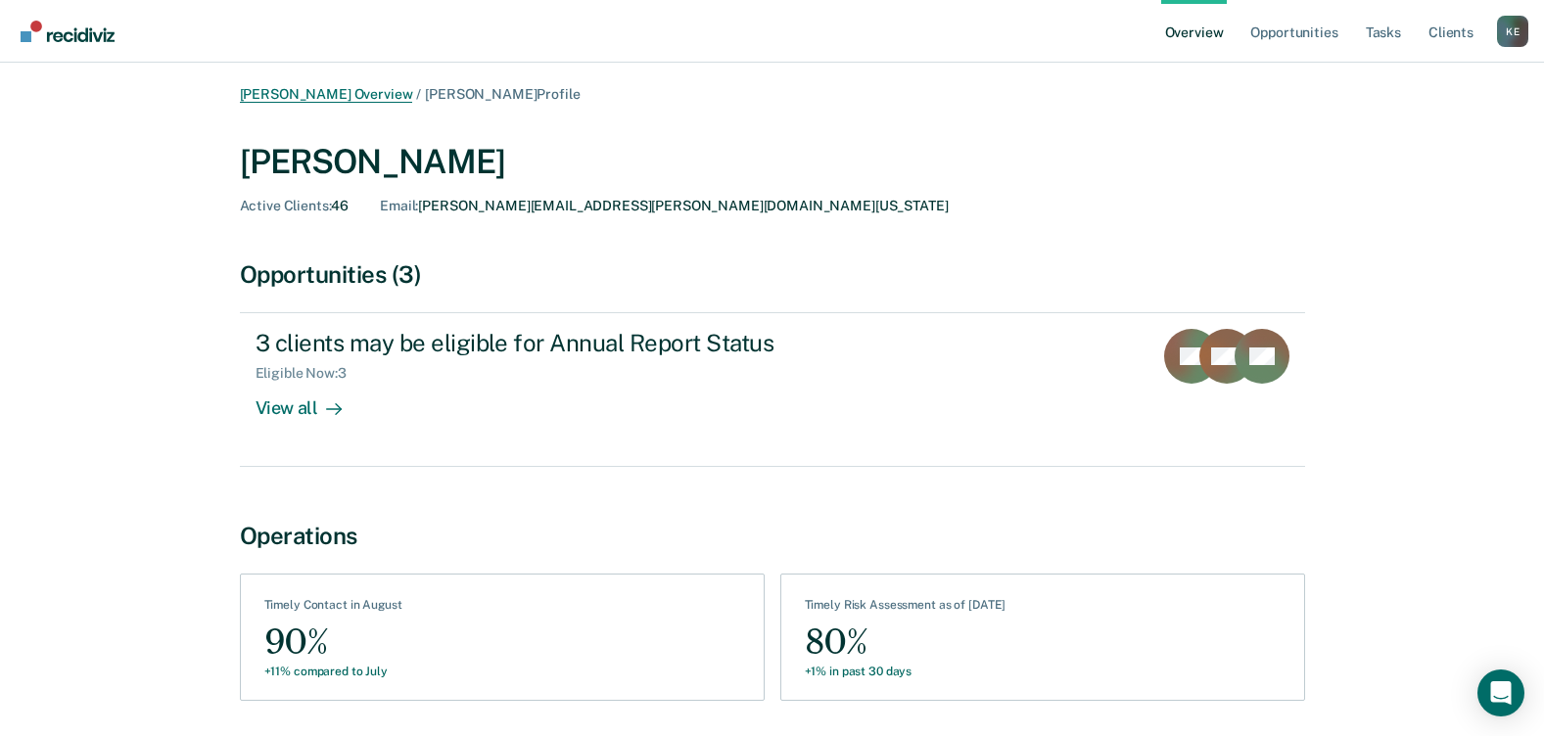
click at [341, 91] on link "Kerry Evans Overview" at bounding box center [326, 94] width 173 height 17
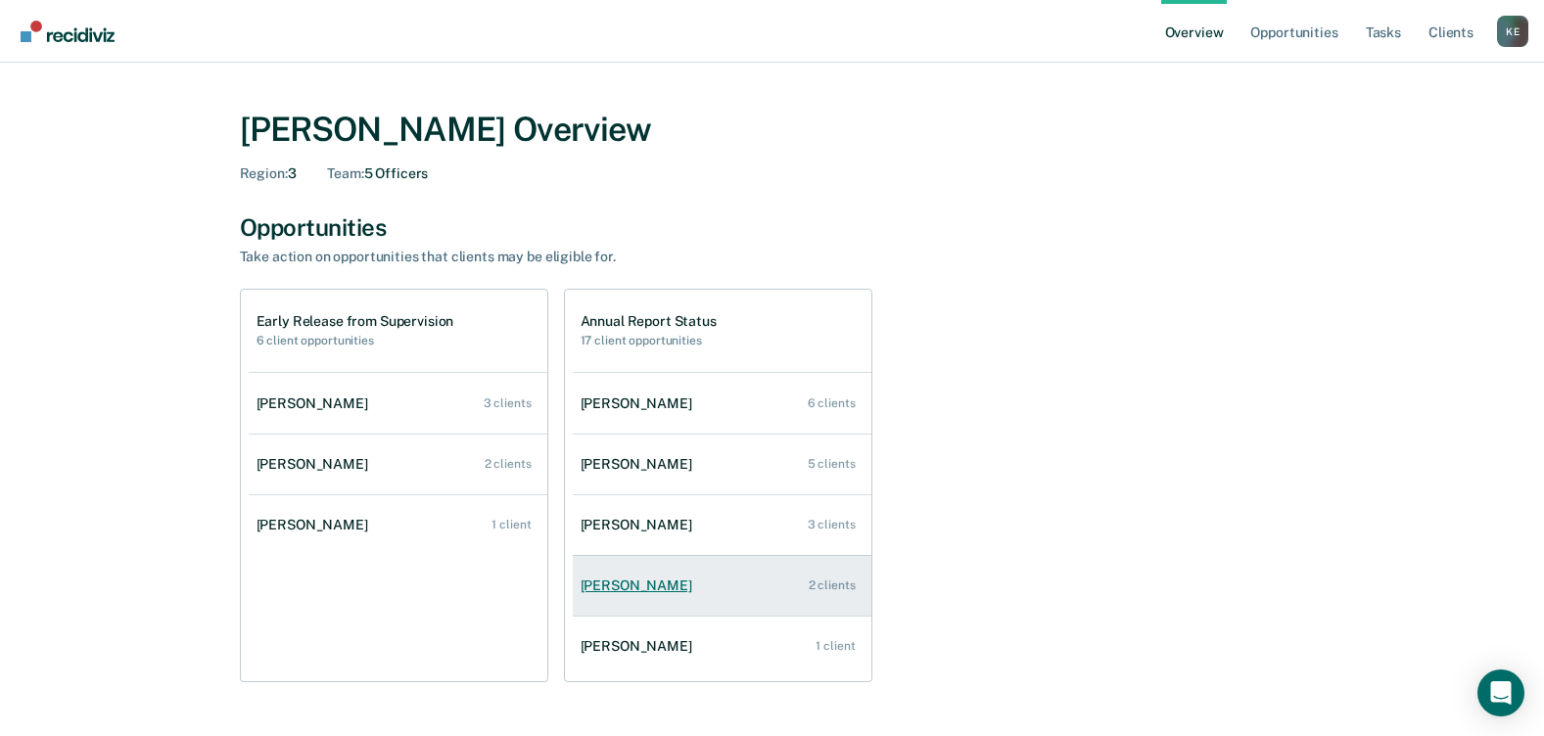
click at [633, 582] on div "Brisa Leveston" at bounding box center [639, 586] width 119 height 17
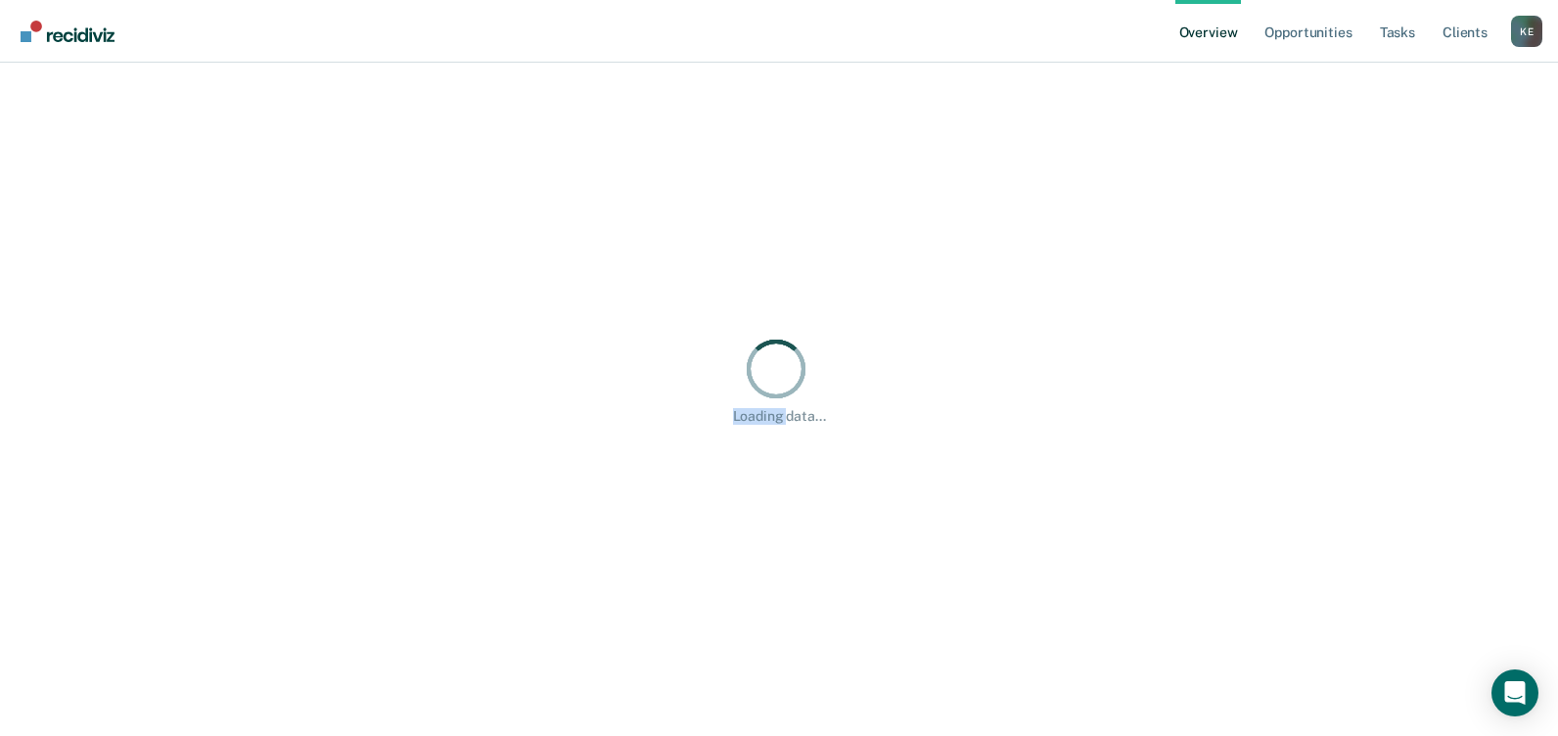
click at [633, 583] on div "Loading data..." at bounding box center [778, 379] width 1511 height 587
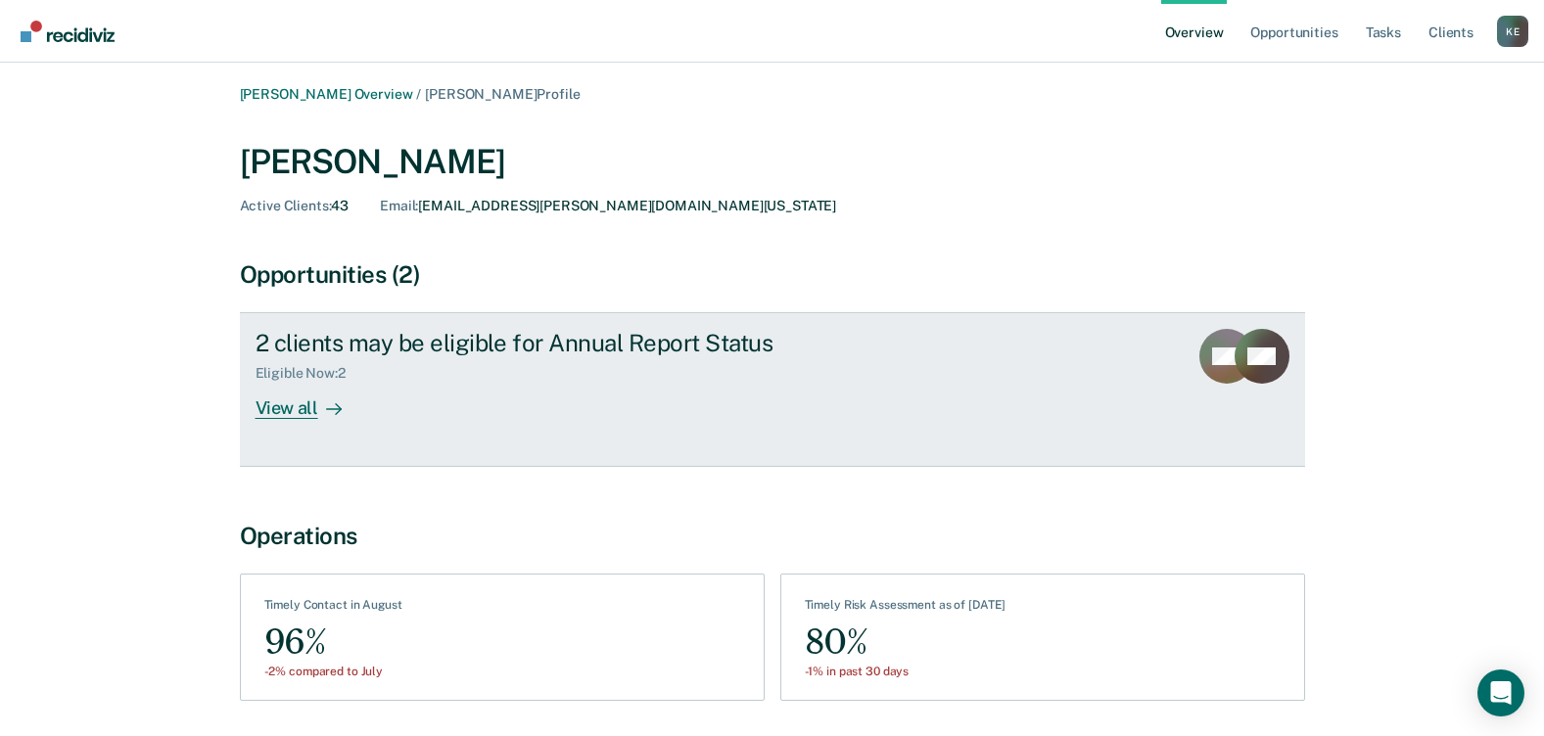
click at [310, 403] on div "View all" at bounding box center [310, 401] width 110 height 38
